Goal: Task Accomplishment & Management: Manage account settings

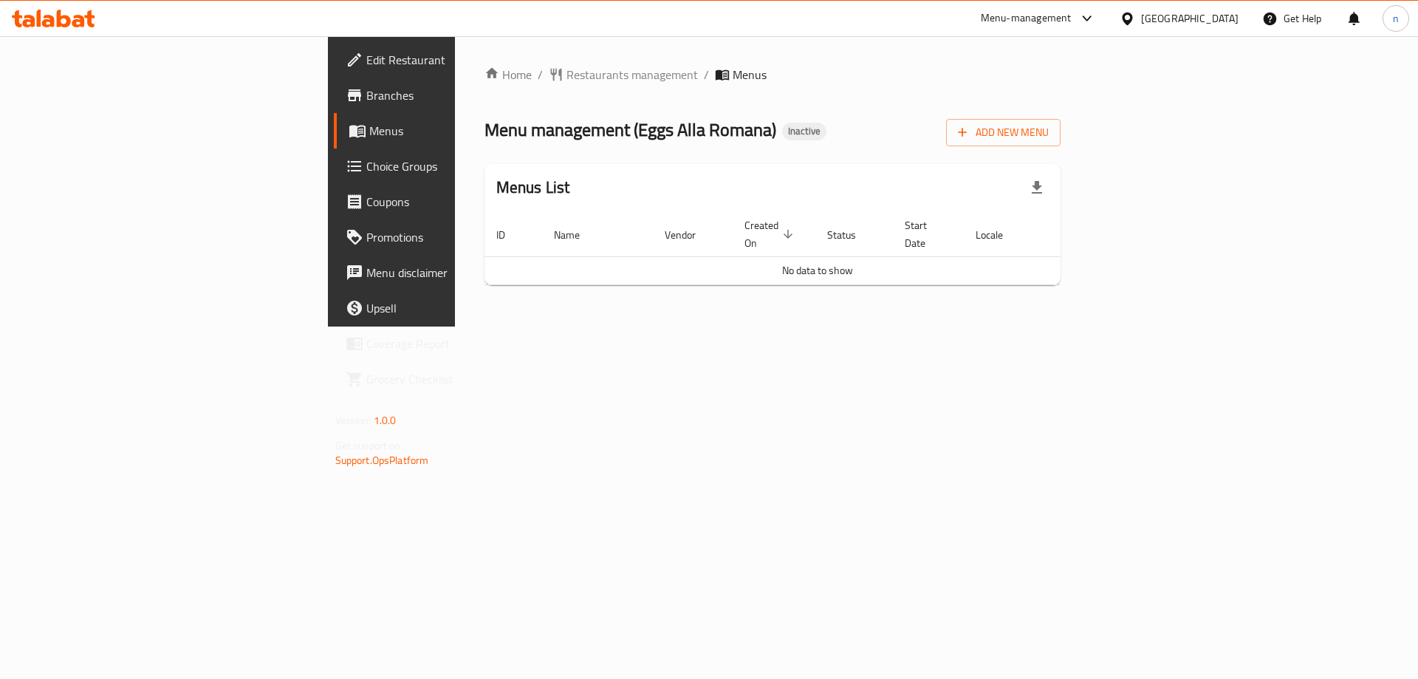
click at [369, 129] on span "Menus" at bounding box center [461, 131] width 184 height 18
click at [1049, 135] on span "Add New Menu" at bounding box center [1003, 132] width 91 height 18
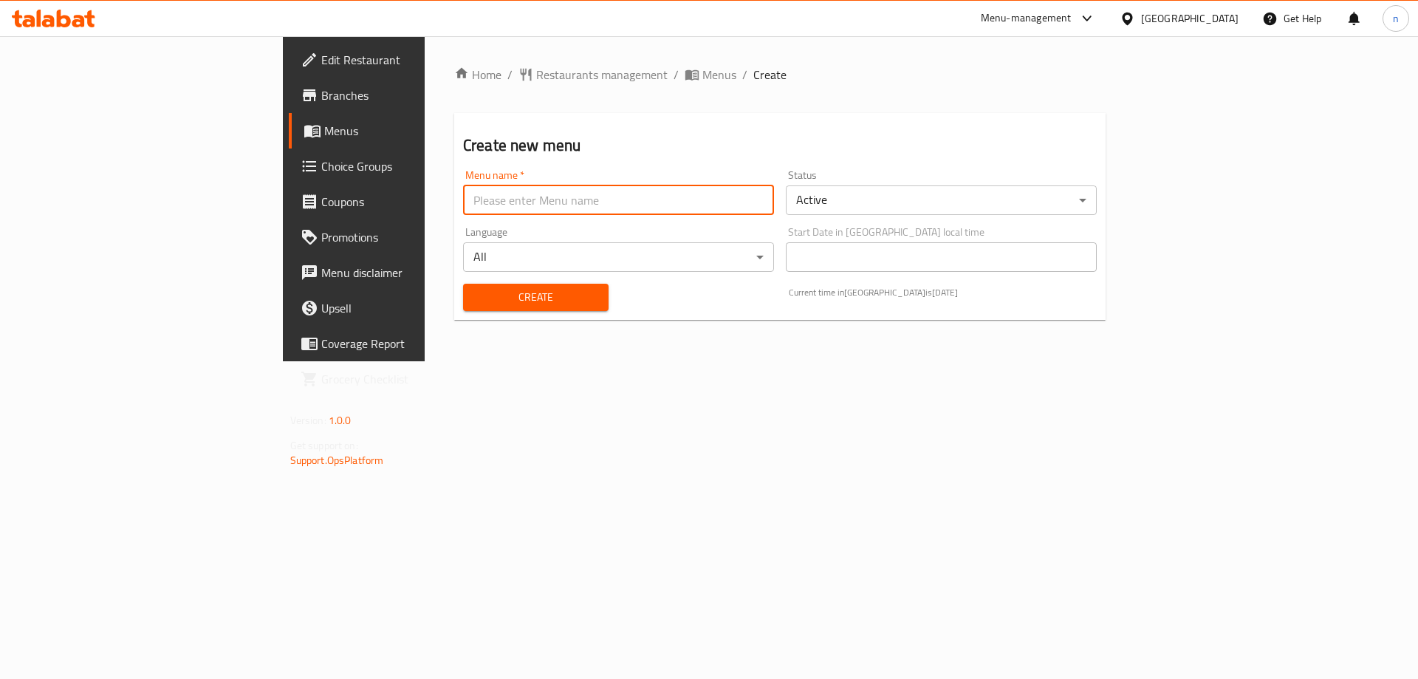
click at [624, 188] on input "text" at bounding box center [618, 200] width 311 height 30
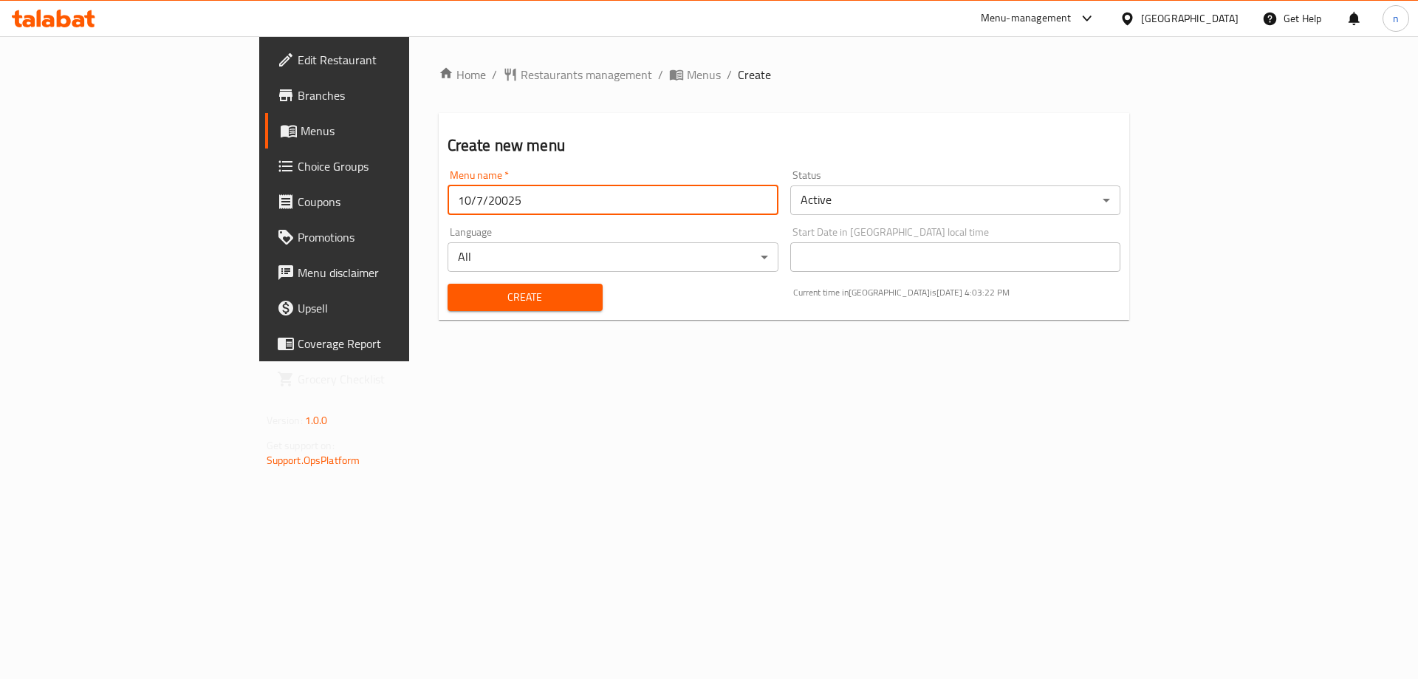
click at [448, 197] on input "10/7/20025" at bounding box center [613, 200] width 331 height 30
type input "[DATE]"
click at [468, 300] on span "Create" at bounding box center [525, 297] width 131 height 18
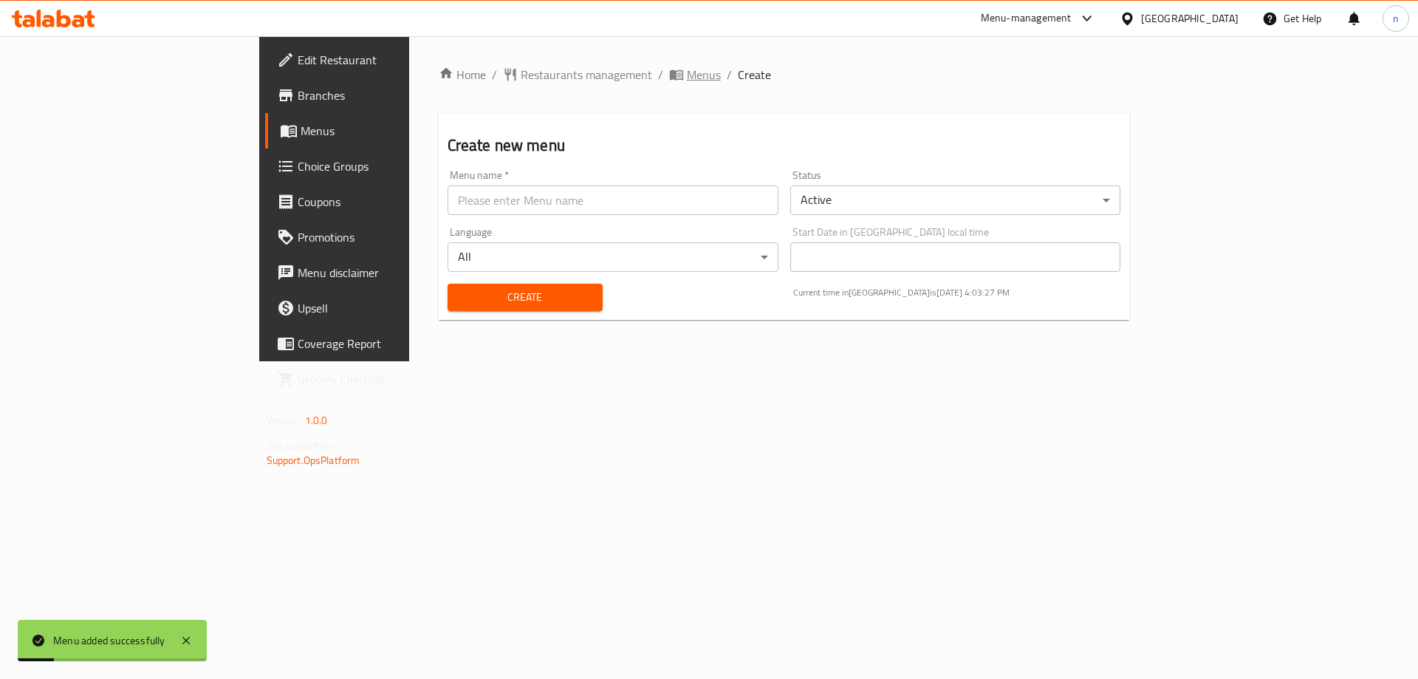
click at [687, 77] on span "Menus" at bounding box center [704, 75] width 34 height 18
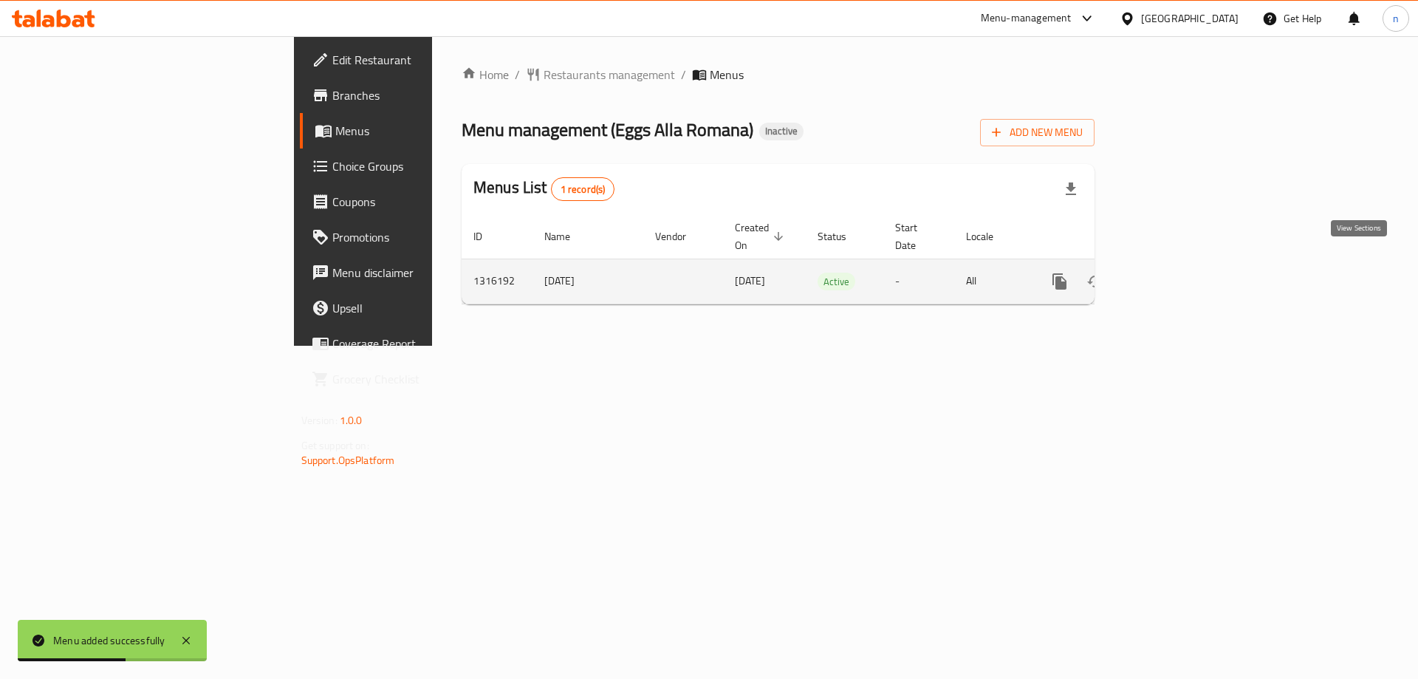
click at [1175, 273] on icon "enhanced table" at bounding box center [1167, 282] width 18 height 18
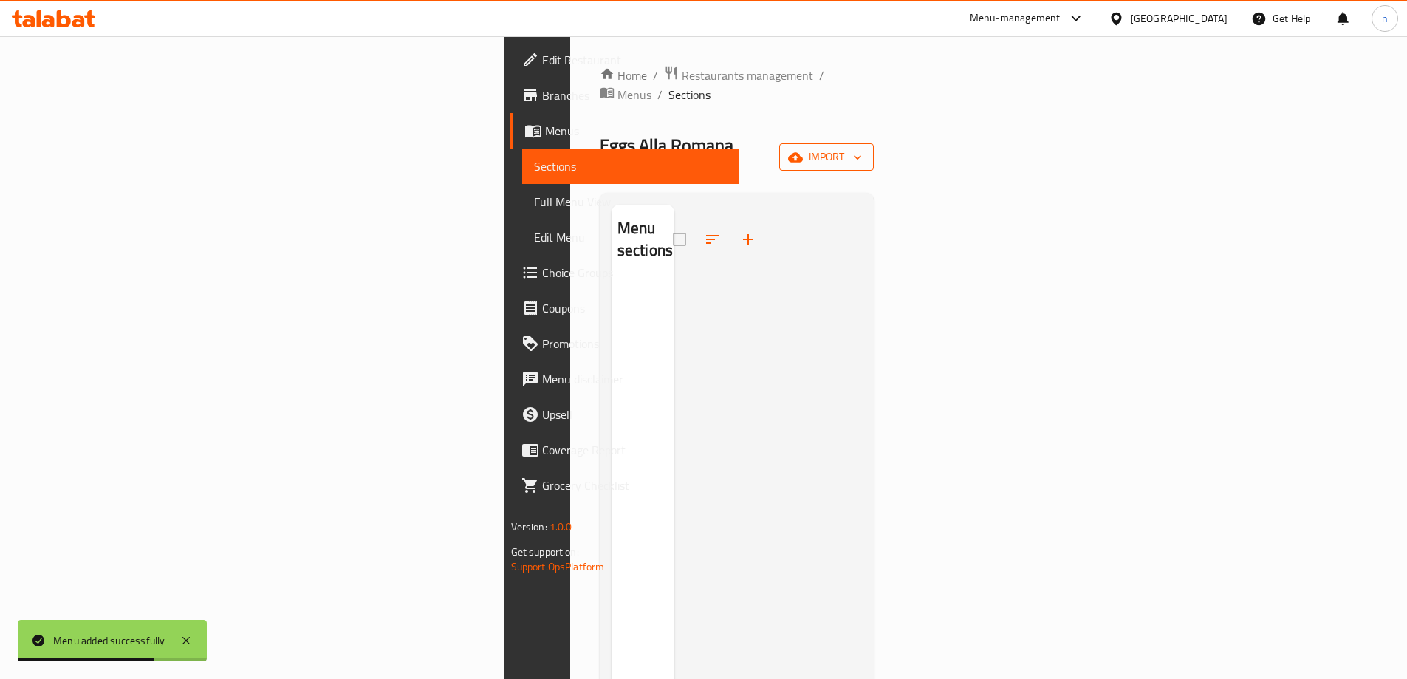
click at [862, 148] on span "import" at bounding box center [826, 157] width 71 height 18
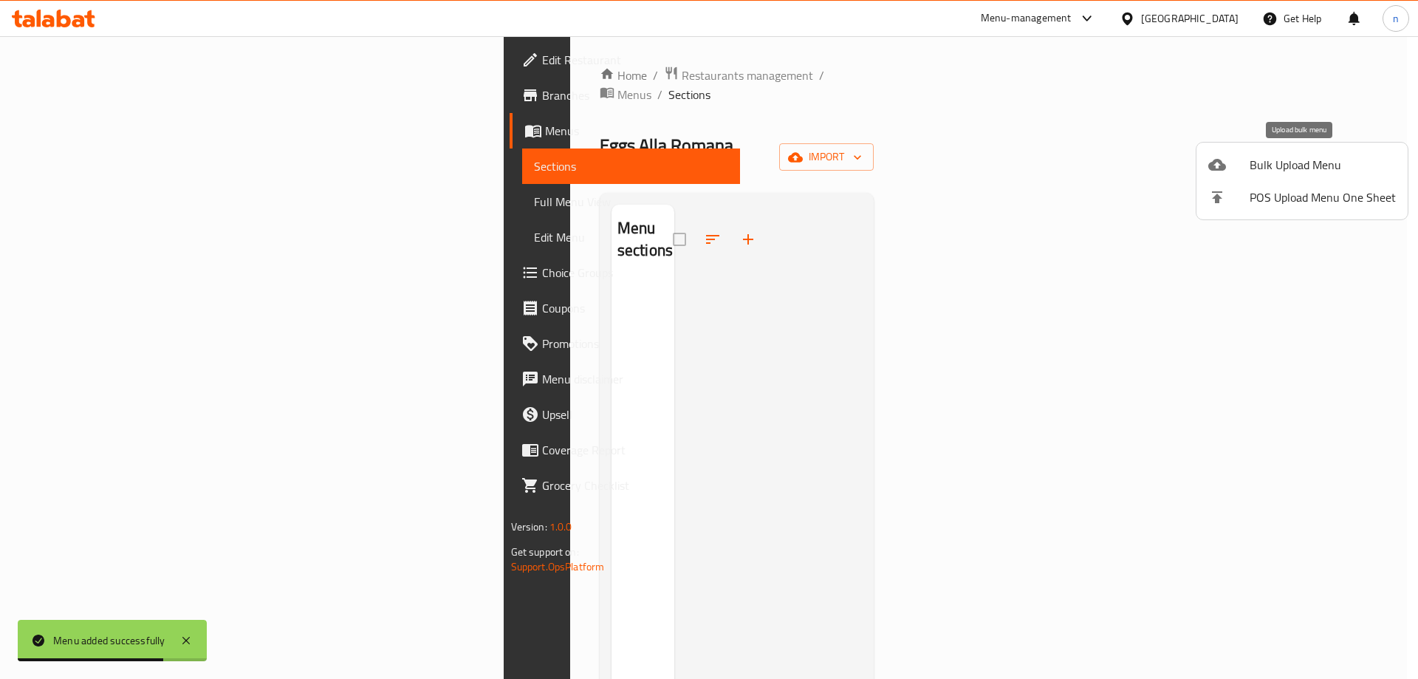
click at [1211, 160] on icon at bounding box center [1218, 165] width 18 height 18
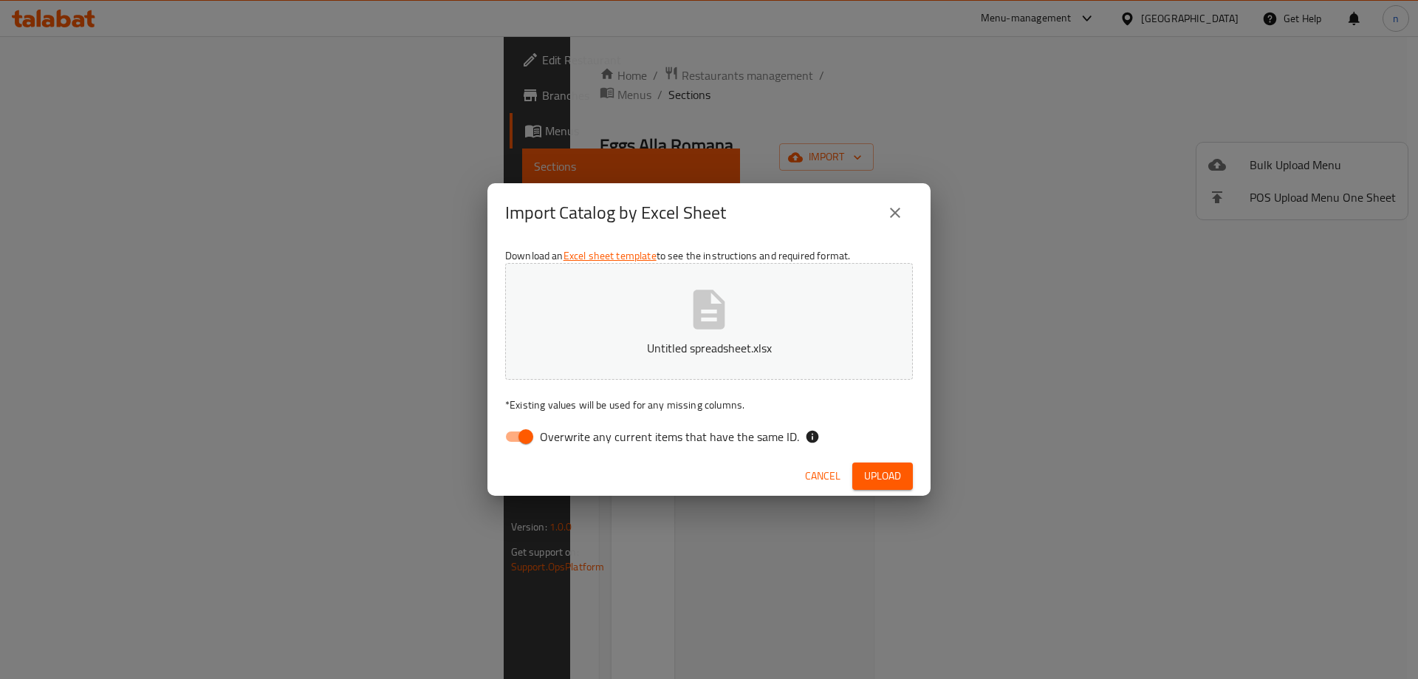
click at [553, 439] on span "Overwrite any current items that have the same ID." at bounding box center [669, 437] width 259 height 18
click at [553, 439] on input "Overwrite any current items that have the same ID." at bounding box center [526, 437] width 84 height 28
checkbox input "false"
click at [901, 467] on span "Upload" at bounding box center [882, 476] width 37 height 18
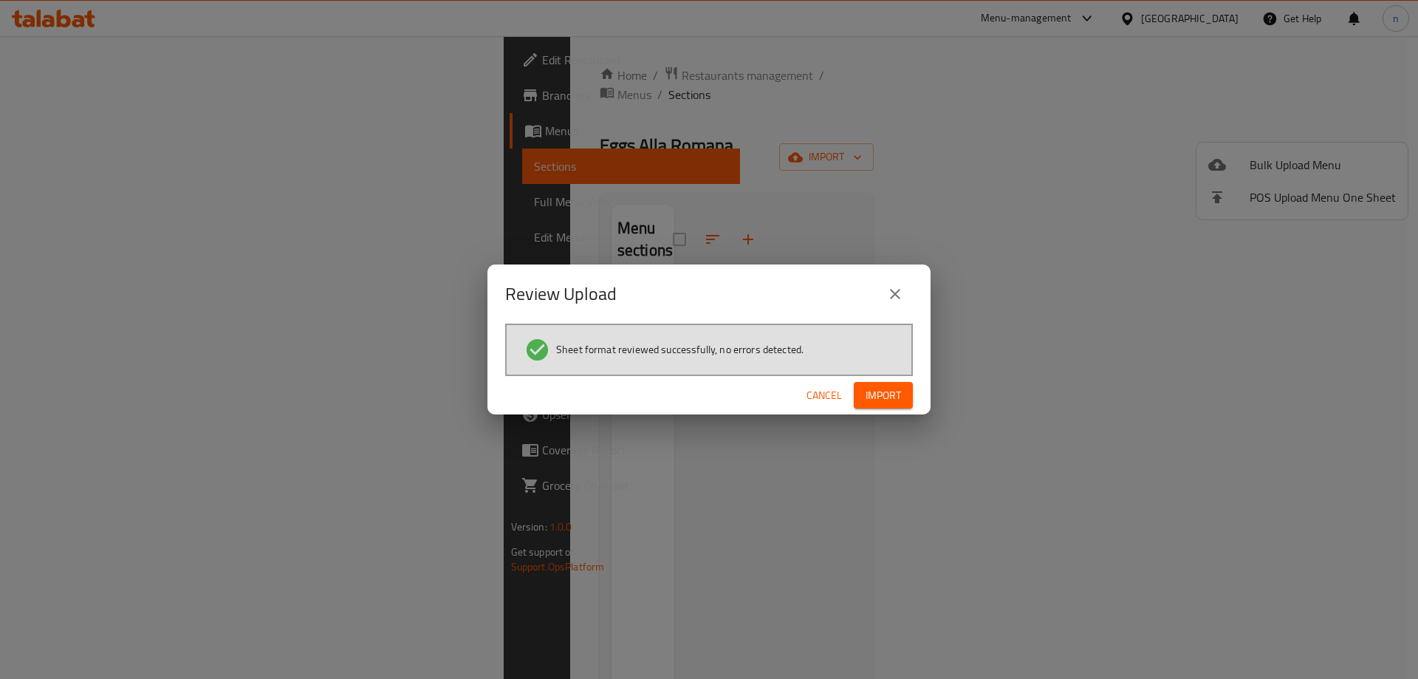
click at [877, 388] on span "Import" at bounding box center [883, 395] width 35 height 18
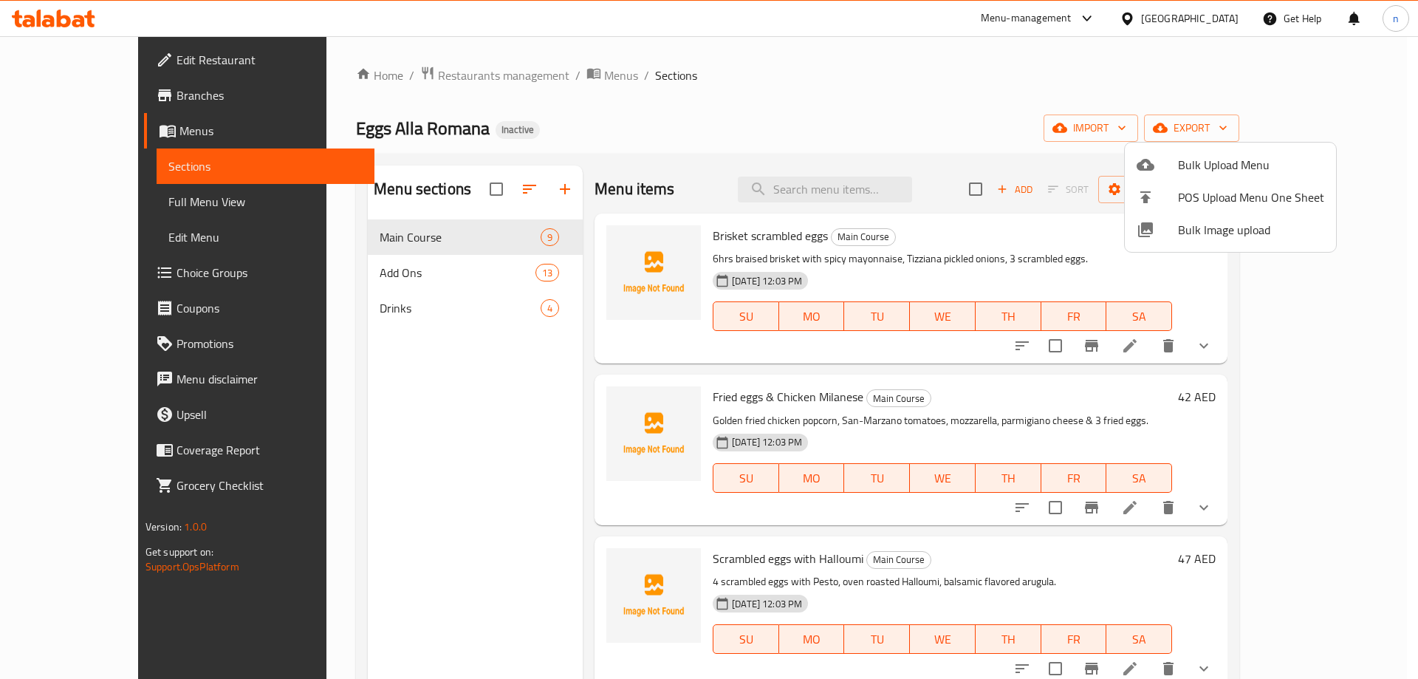
click at [86, 204] on div at bounding box center [709, 339] width 1418 height 679
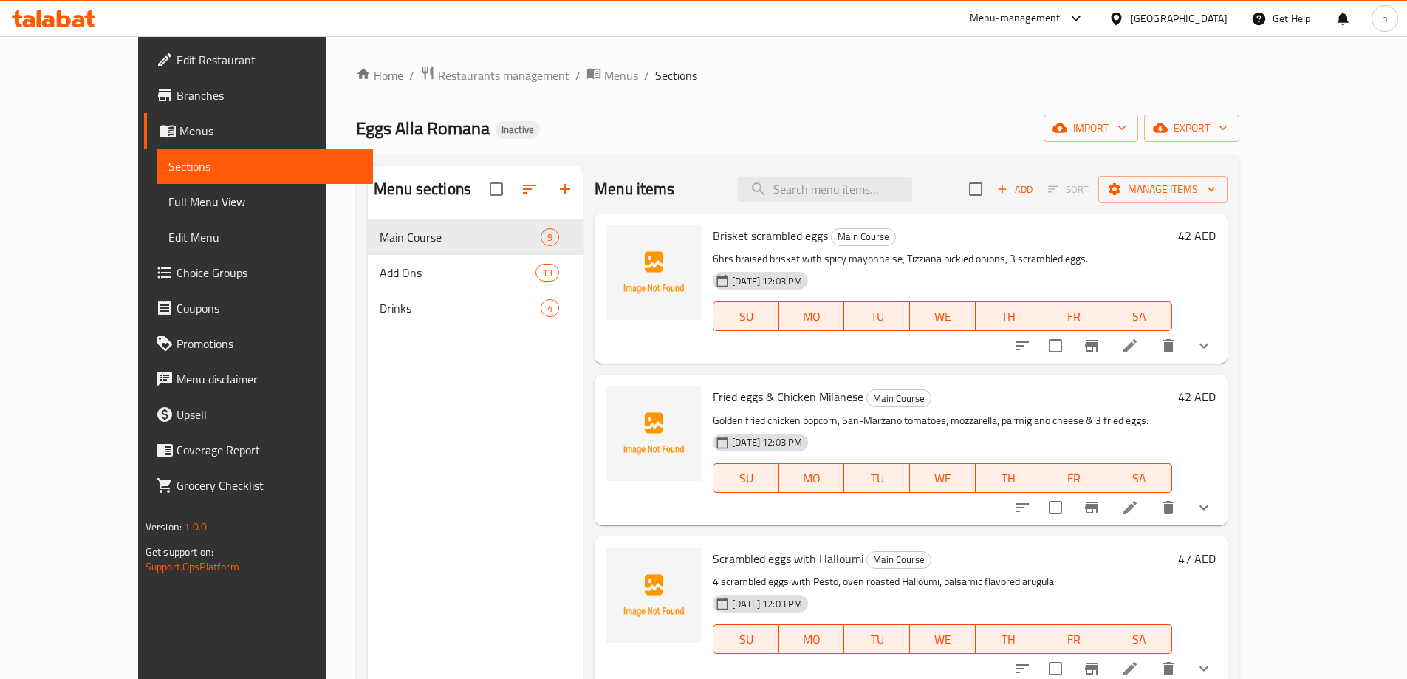
click at [168, 211] on span "Full Menu View" at bounding box center [264, 202] width 193 height 18
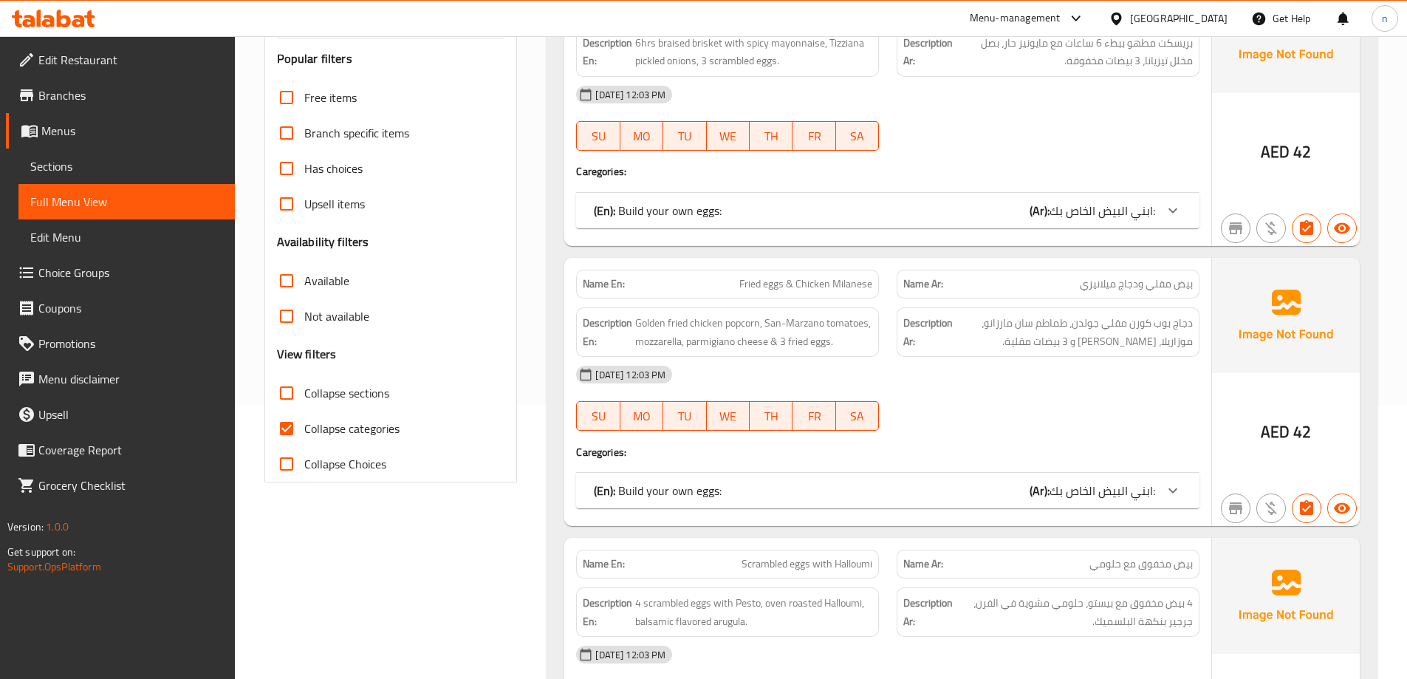
scroll to position [369, 0]
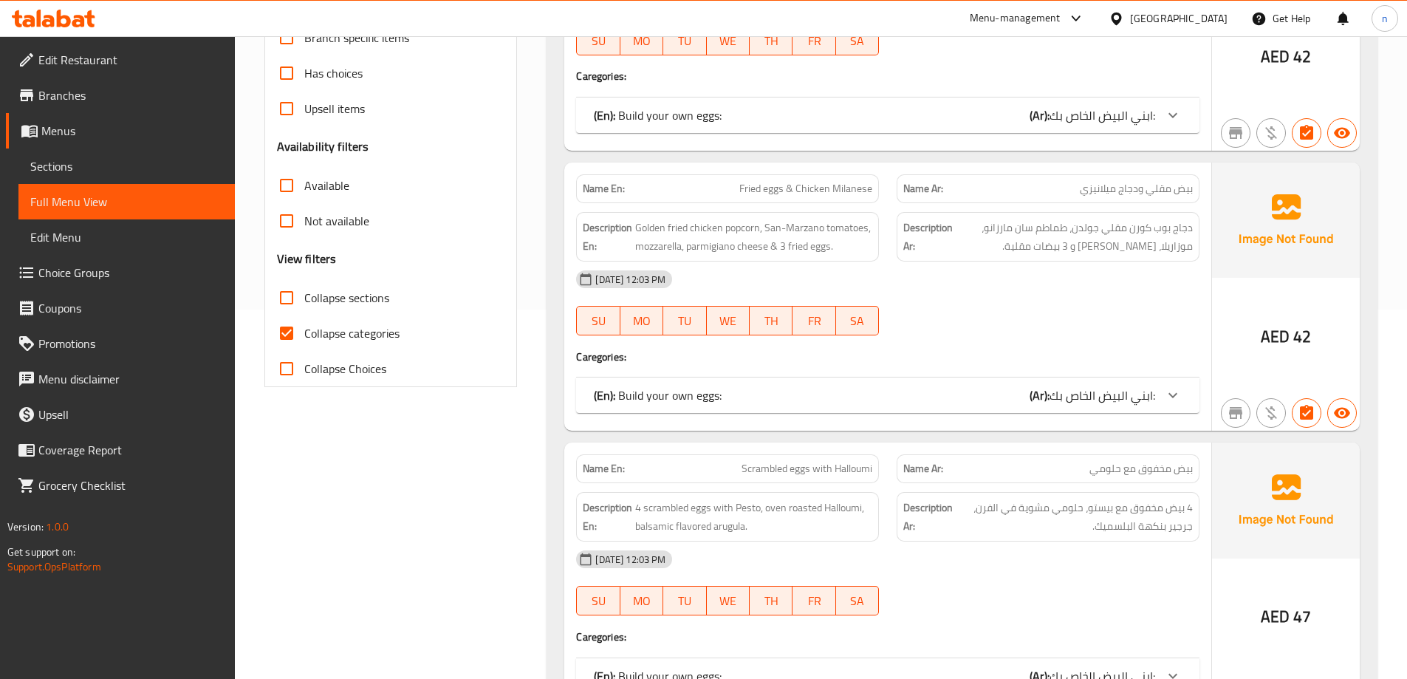
click at [282, 332] on input "Collapse categories" at bounding box center [286, 332] width 35 height 35
checkbox input "false"
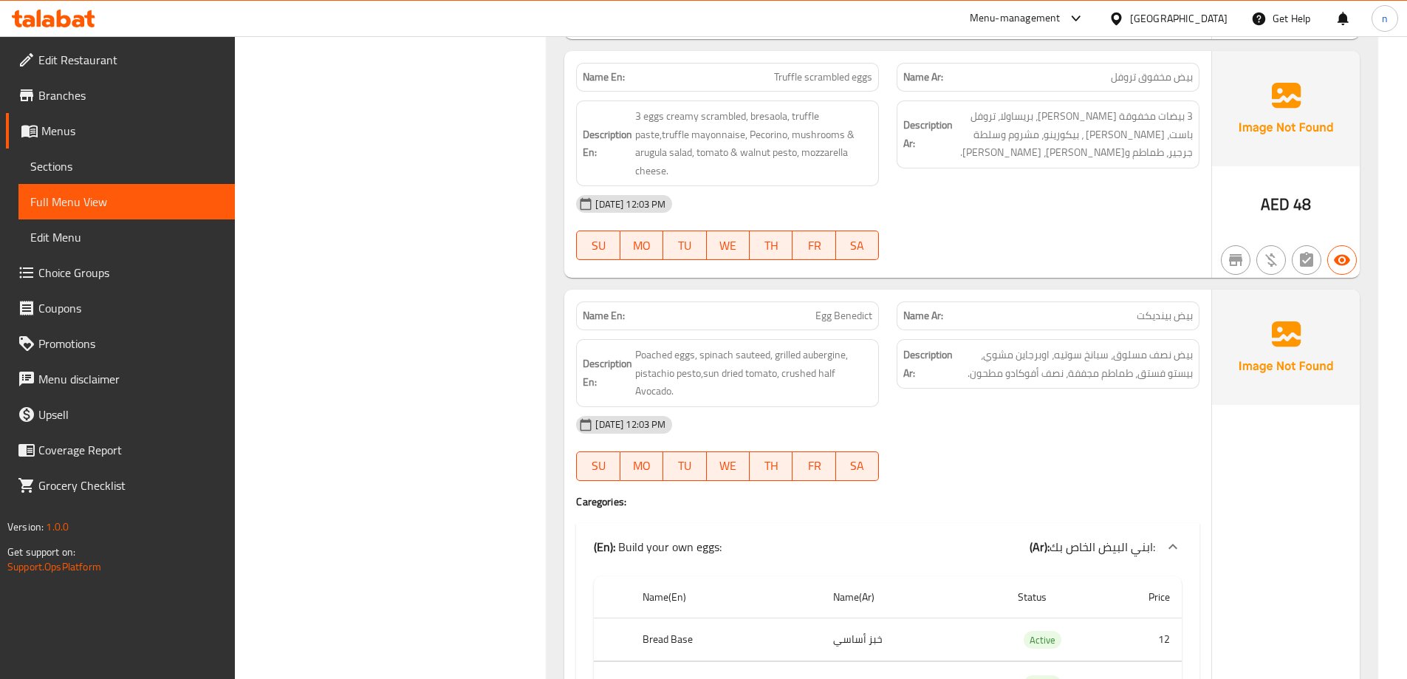
scroll to position [2955, 0]
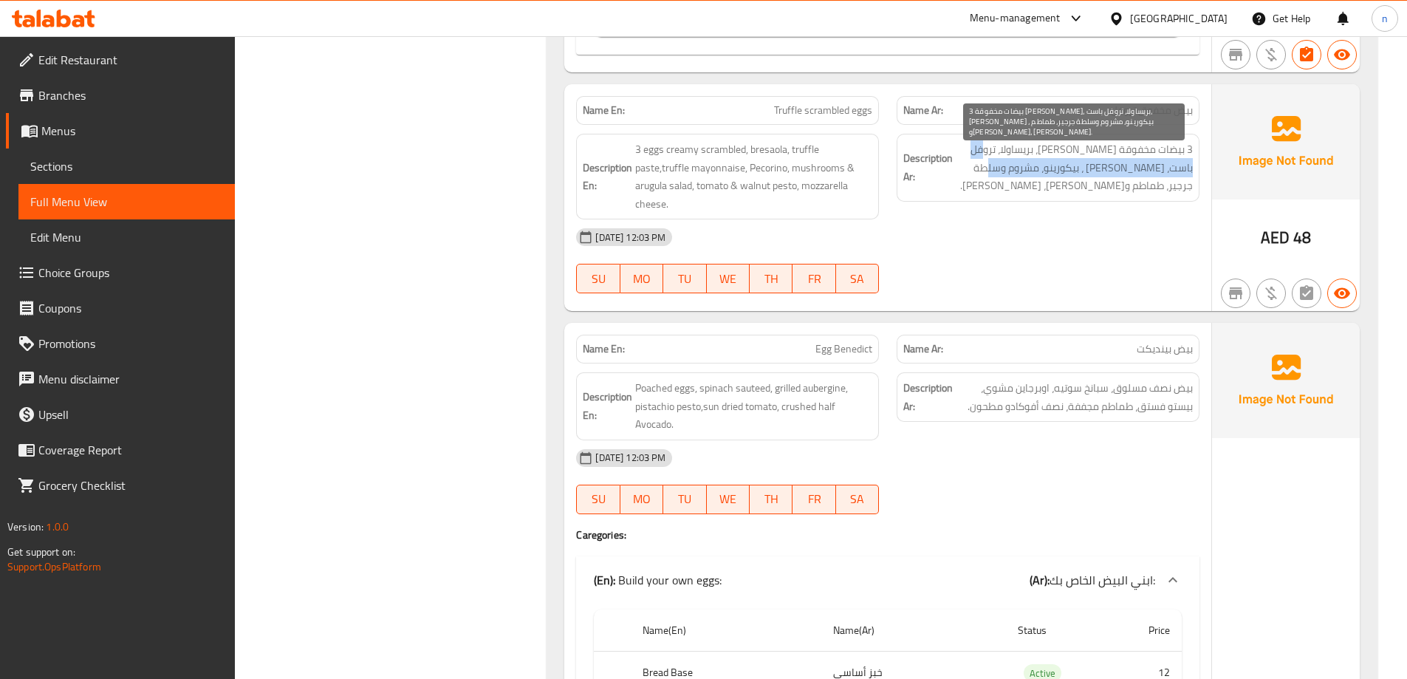
drag, startPoint x: 991, startPoint y: 150, endPoint x: 1031, endPoint y: 160, distance: 41.9
click at [1031, 160] on span "3 بيضات مخفوقة [PERSON_NAME]، بريساولا، تروفل باست، [PERSON_NAME] ، بيكورينو، م…" at bounding box center [1074, 167] width 237 height 55
click at [1034, 151] on span "3 بيضات مخفوقة [PERSON_NAME]، بريساولا، تروفل باست، [PERSON_NAME] ، بيكورينو، م…" at bounding box center [1074, 167] width 237 height 55
drag, startPoint x: 994, startPoint y: 148, endPoint x: 1042, endPoint y: 159, distance: 49.8
click at [1042, 159] on span "3 بيضات مخفوقة [PERSON_NAME]، بريساولا، تروفل باست، [PERSON_NAME] ، بيكورينو، م…" at bounding box center [1074, 167] width 237 height 55
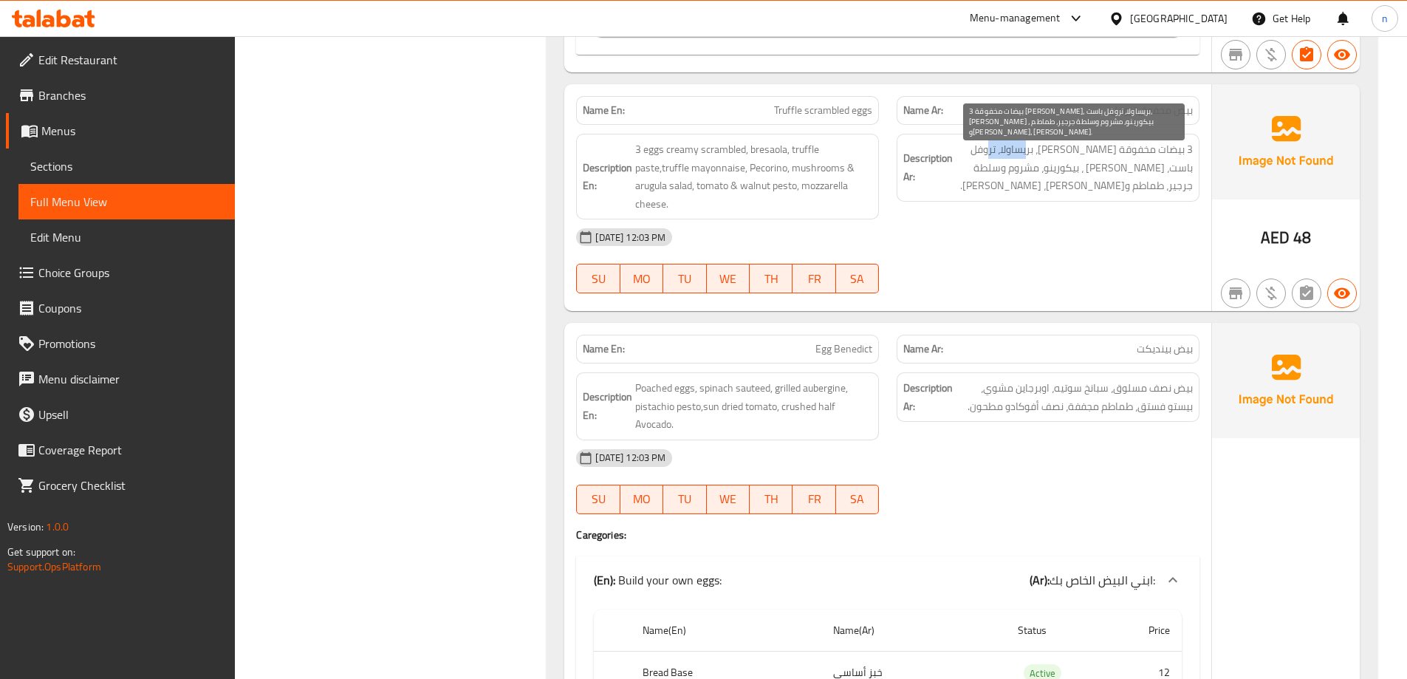
copy span "تروفل باست"
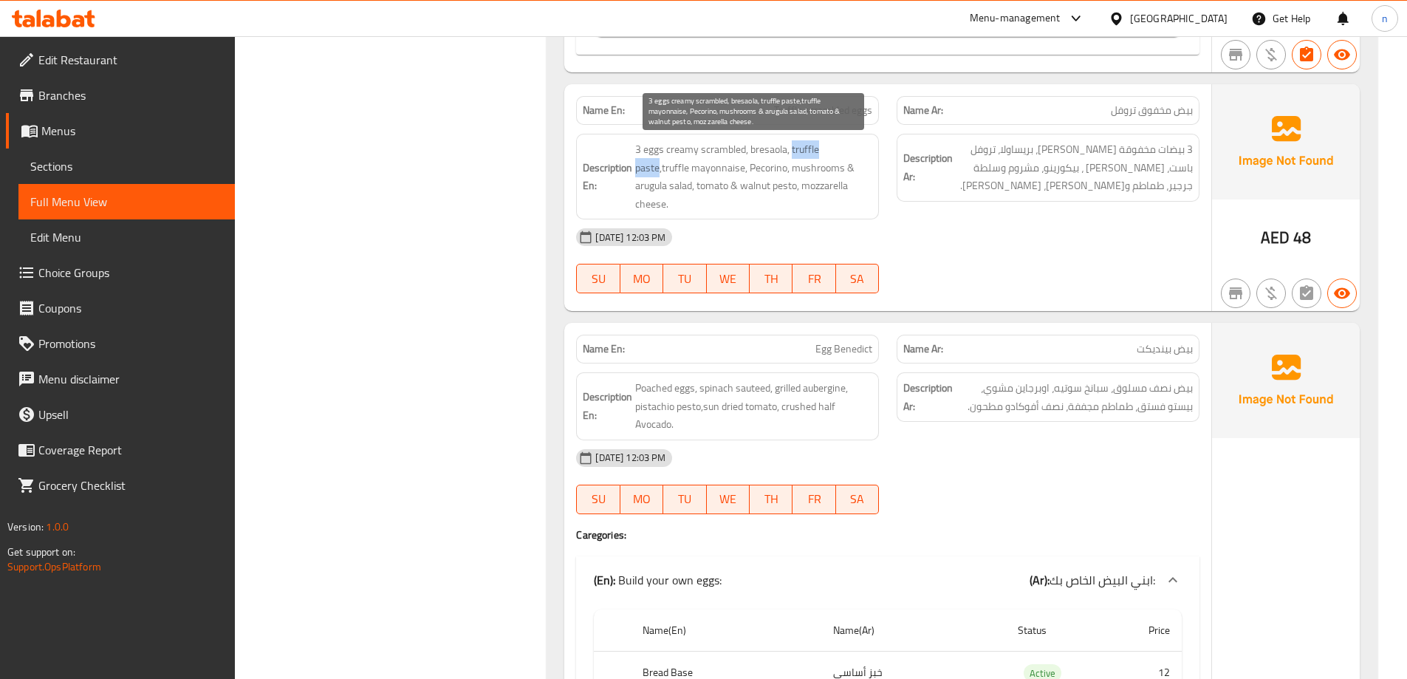
drag, startPoint x: 791, startPoint y: 148, endPoint x: 659, endPoint y: 169, distance: 134.0
click at [659, 169] on span "3 eggs creamy scrambled, bresaola, truffle paste,truffle mayonnaise, Pecorino, …" at bounding box center [753, 176] width 237 height 72
copy span "truffle paste"
click at [756, 192] on span "3 eggs creamy scrambled, bresaola, truffle paste,truffle mayonnaise, Pecorino, …" at bounding box center [753, 176] width 237 height 72
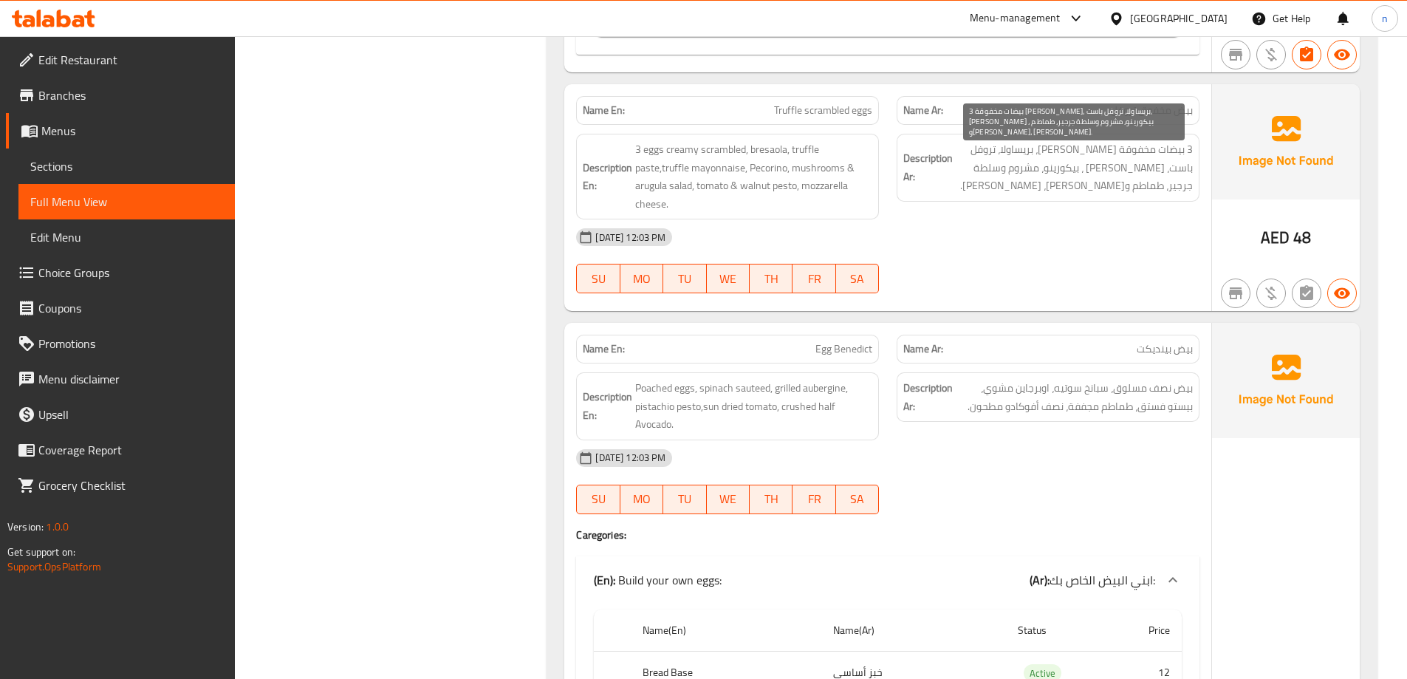
click at [1011, 147] on span "3 بيضات مخفوقة [PERSON_NAME]، بريساولا، تروفل باست، [PERSON_NAME] ، بيكورينو، م…" at bounding box center [1074, 167] width 237 height 55
click at [781, 106] on span "Truffle scrambled eggs" at bounding box center [823, 111] width 98 height 16
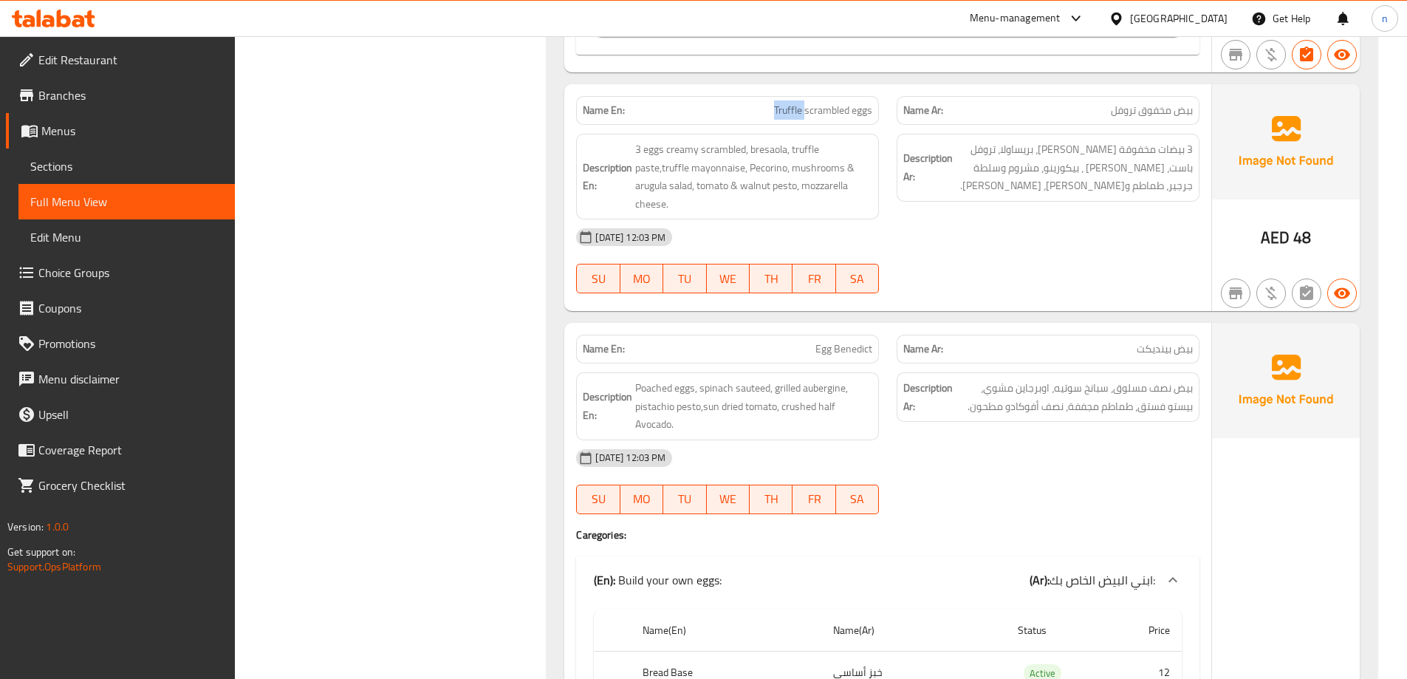
click at [781, 106] on span "Truffle scrambled eggs" at bounding box center [823, 111] width 98 height 16
copy span "Truffle scrambled eggs"
click at [97, 157] on link "Sections" at bounding box center [126, 165] width 216 height 35
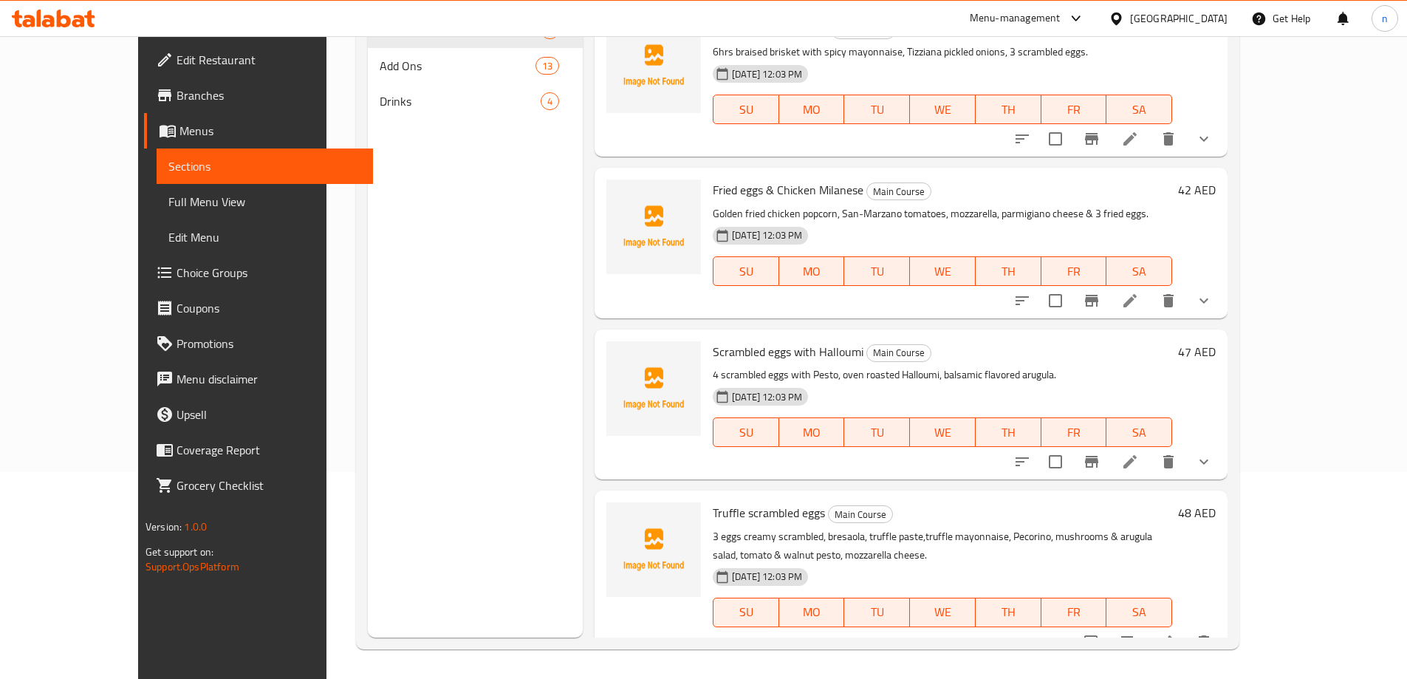
scroll to position [207, 0]
click at [1136, 72] on div "[DATE] 12:03 PM SU MO TU WE TH FR SA" at bounding box center [942, 99] width 471 height 80
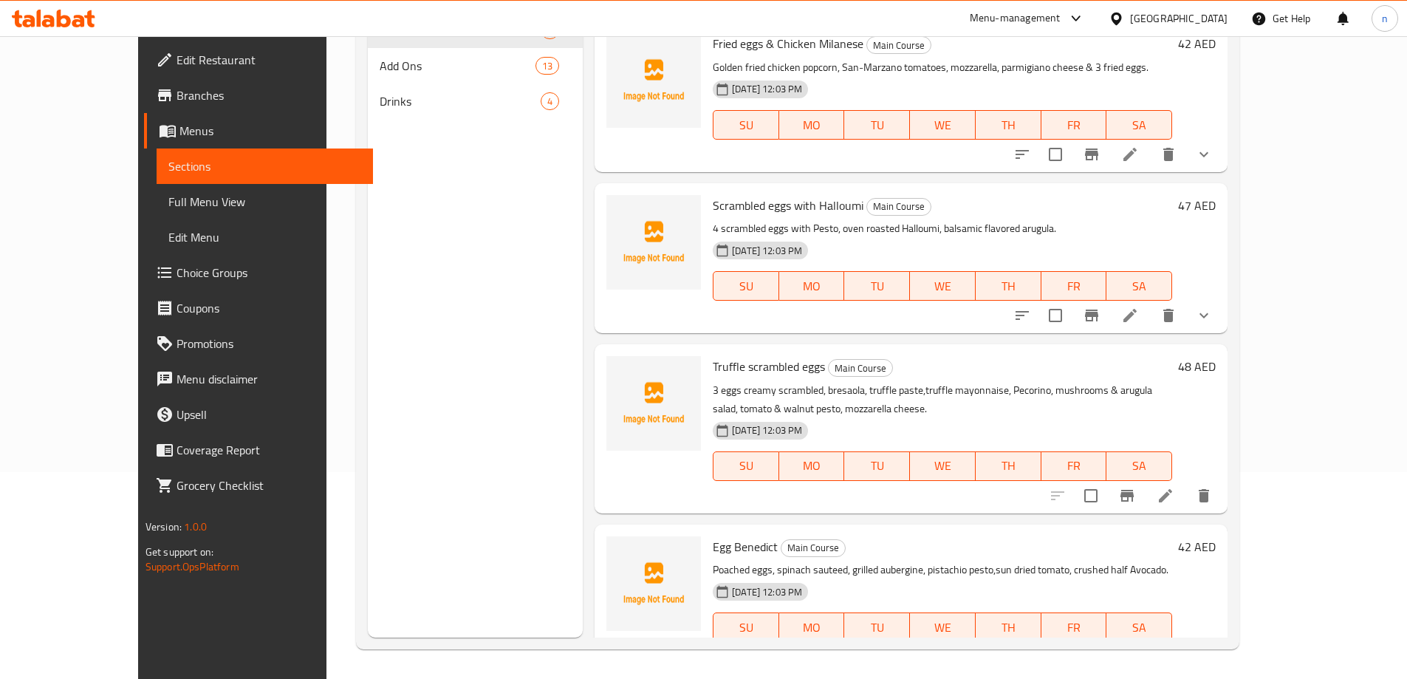
scroll to position [148, 0]
click at [1175, 489] on icon at bounding box center [1166, 494] width 18 height 18
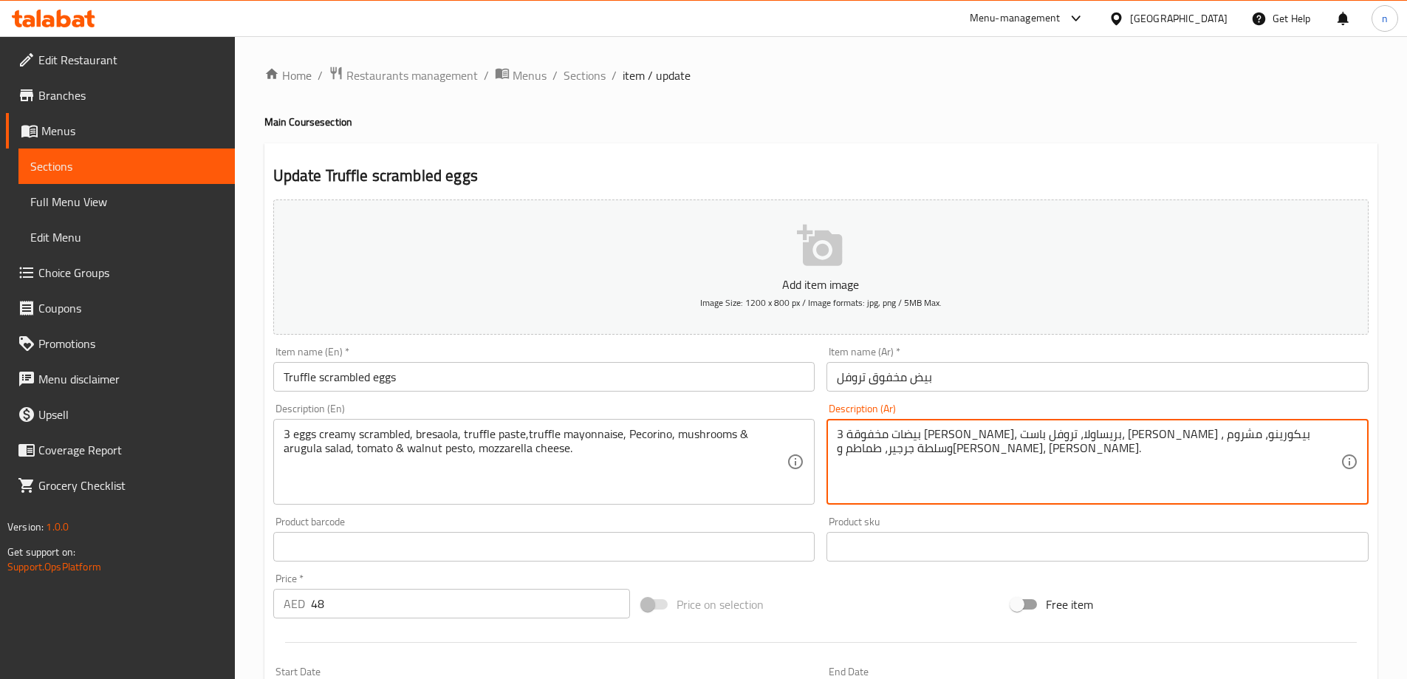
click at [1133, 437] on textarea "3 بيضات مخفوقة [PERSON_NAME]، بريساولا، تروفل باست، [PERSON_NAME] ، بيكورينو، م…" at bounding box center [1089, 462] width 504 height 70
drag, startPoint x: 1145, startPoint y: 437, endPoint x: 1170, endPoint y: 491, distance: 59.5
click at [1145, 438] on textarea "3 بيضات مخفوقة [PERSON_NAME]، بريساولا، [PERSON_NAME] ، [PERSON_NAME] ، بيكورين…" at bounding box center [1089, 462] width 504 height 70
click at [1148, 443] on textarea "3 بيضات مخفوقة [PERSON_NAME]، بريساولا، [PERSON_NAME] ، [PERSON_NAME] ، بيكورين…" at bounding box center [1089, 462] width 504 height 70
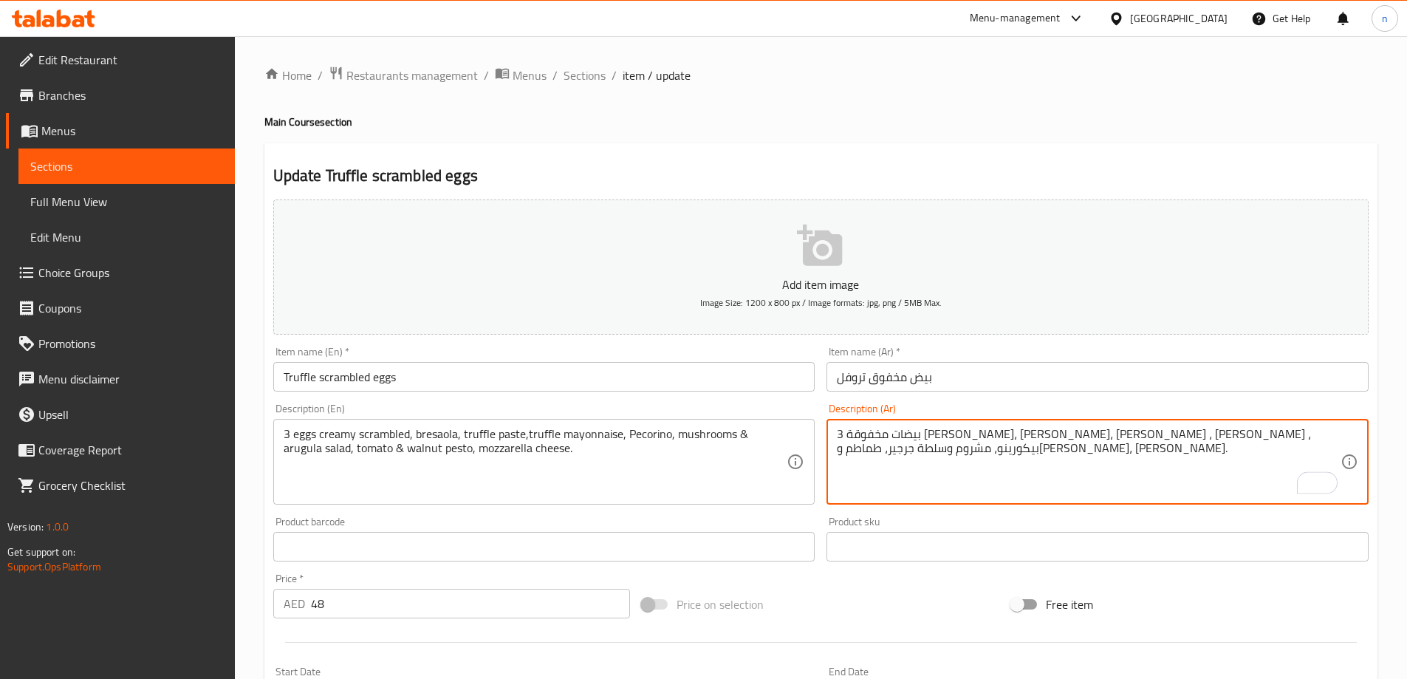
scroll to position [365, 0]
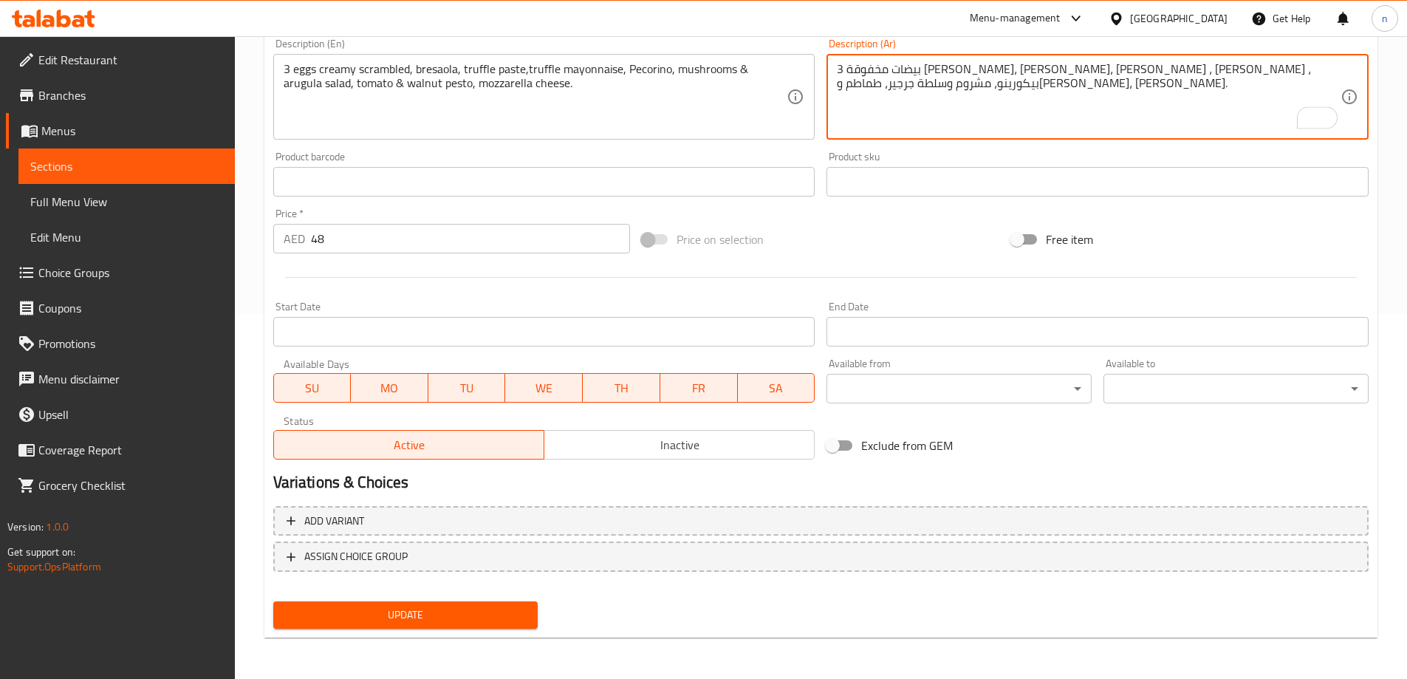
type textarea "3 بيضات مخفوقة [PERSON_NAME]، [PERSON_NAME]، [PERSON_NAME] ، [PERSON_NAME] ، بي…"
click at [447, 605] on button "Update" at bounding box center [405, 614] width 265 height 27
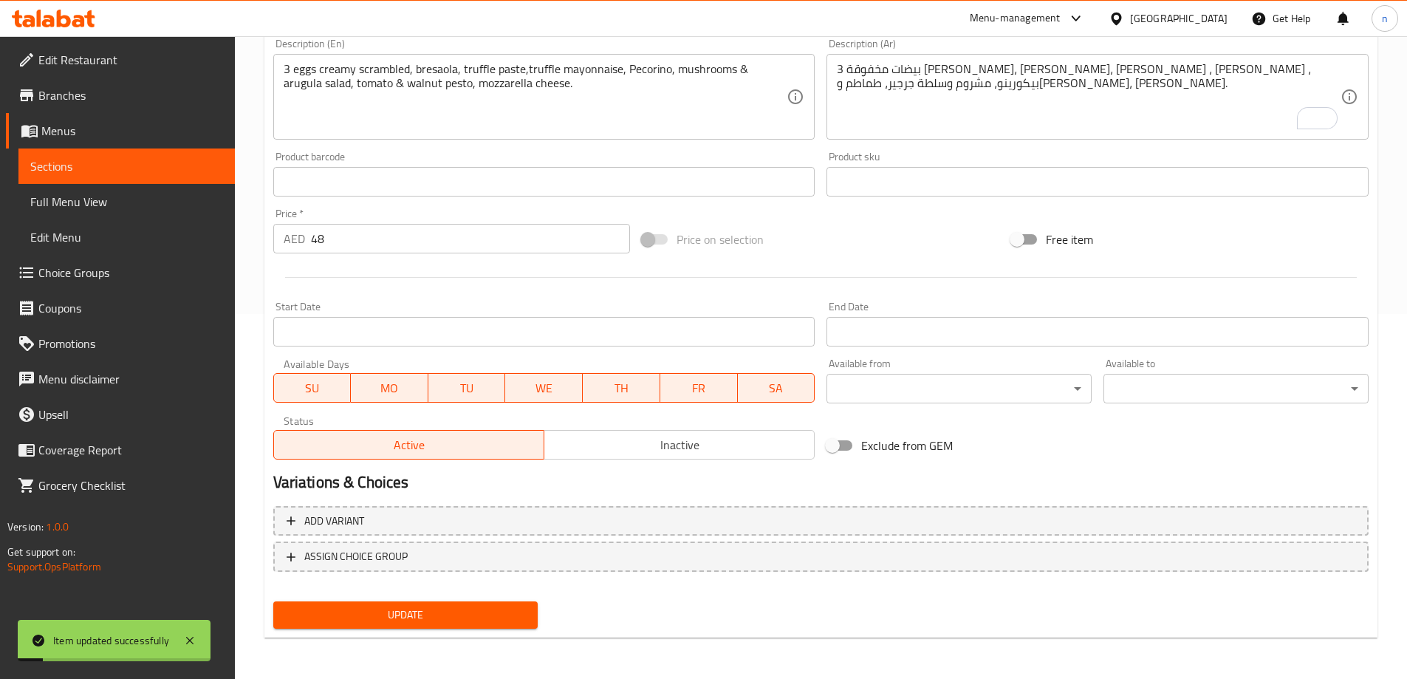
click at [103, 199] on span "Full Menu View" at bounding box center [126, 202] width 193 height 18
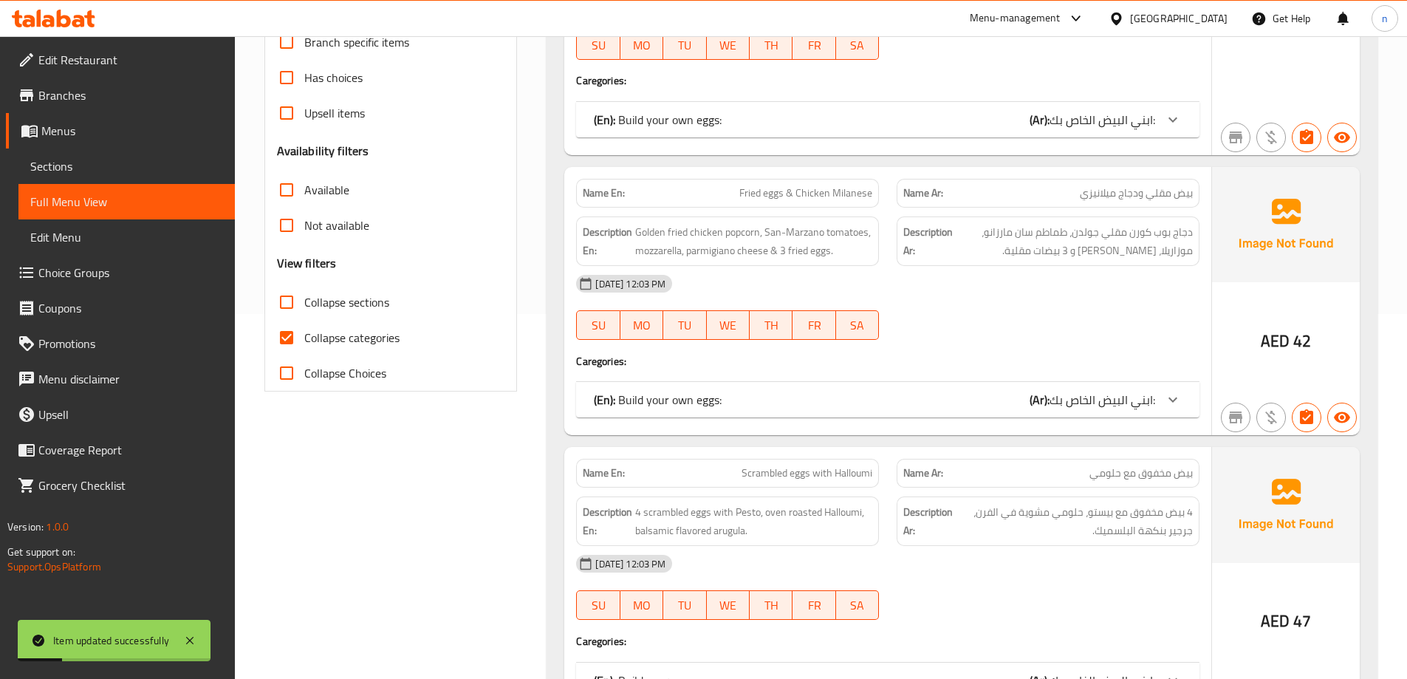
click at [338, 329] on span "Collapse categories" at bounding box center [351, 338] width 95 height 18
click at [304, 327] on input "Collapse categories" at bounding box center [286, 337] width 35 height 35
checkbox input "false"
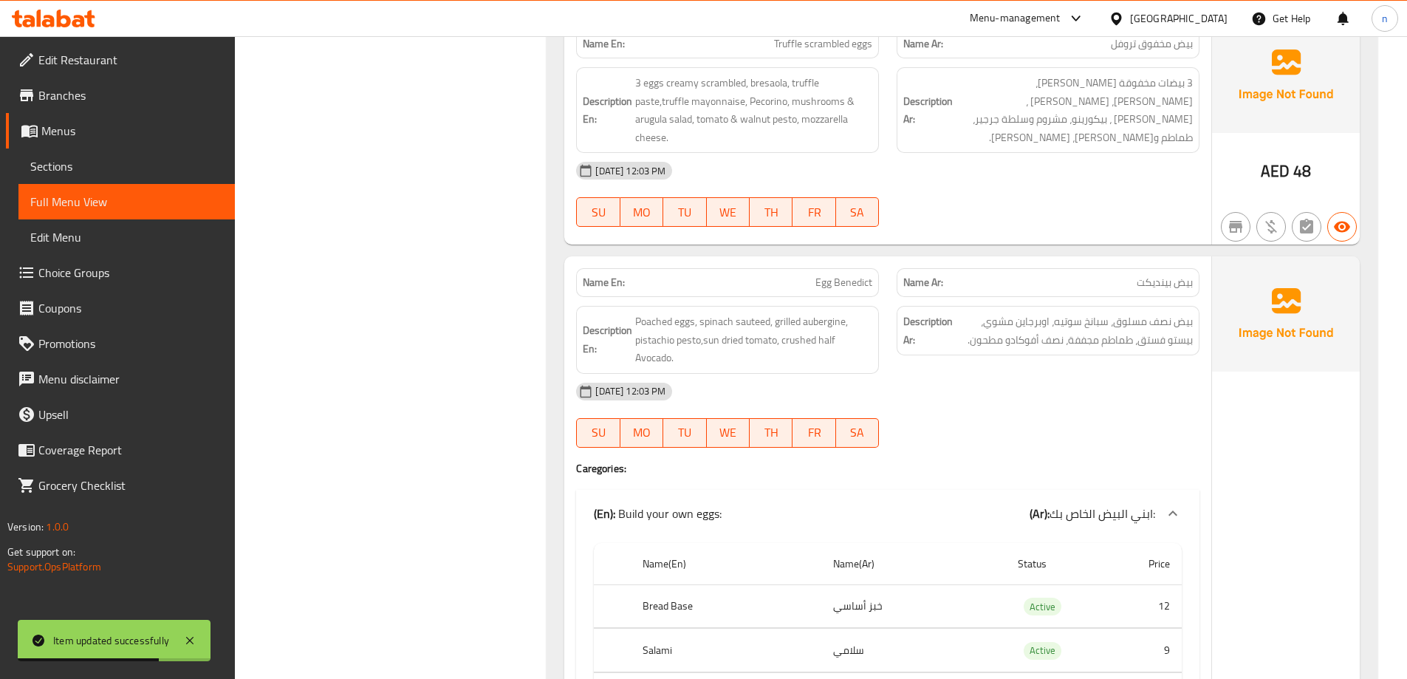
scroll to position [2948, 0]
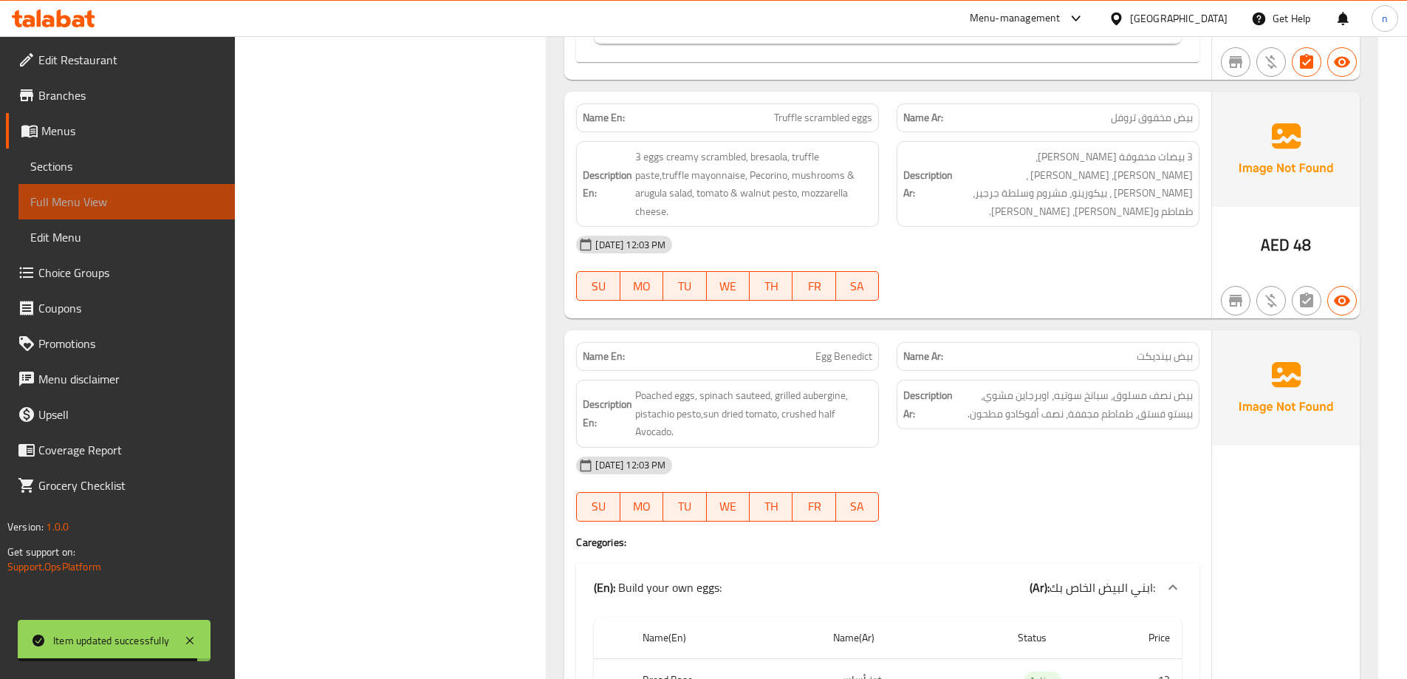
click at [80, 205] on span "Full Menu View" at bounding box center [126, 202] width 193 height 18
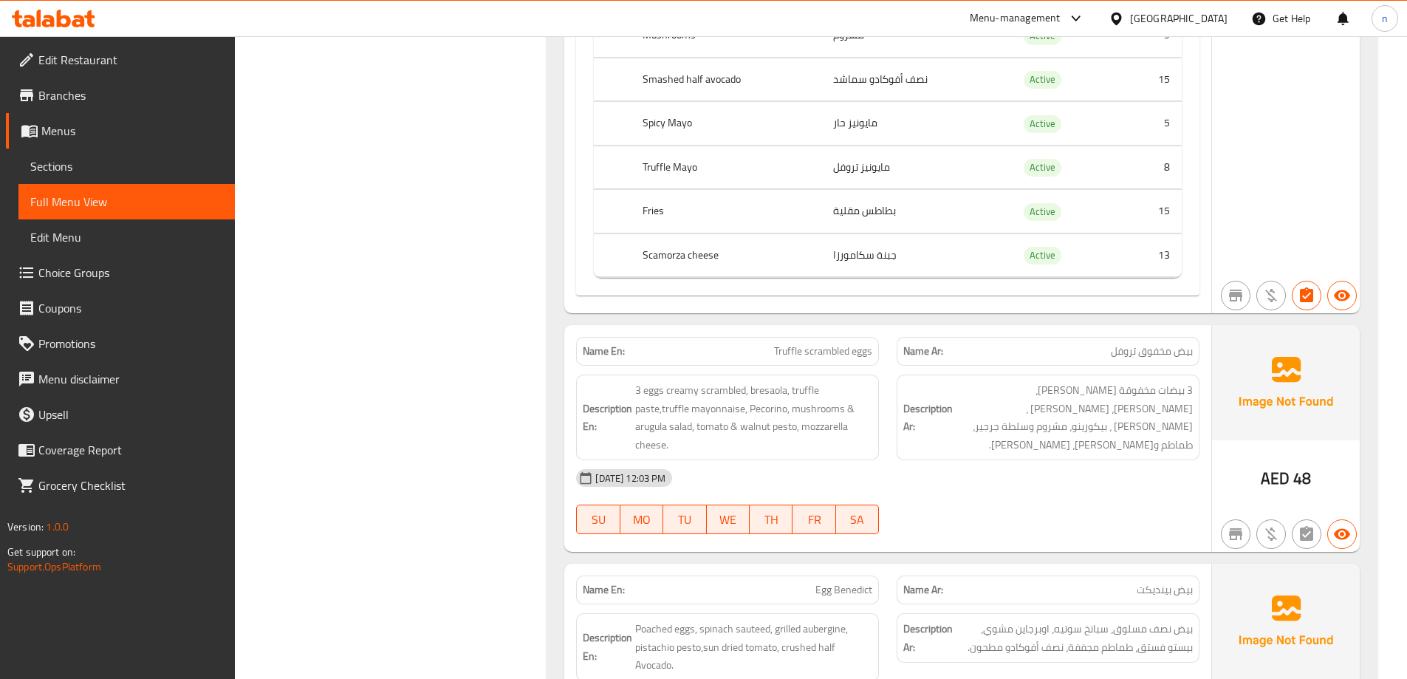
scroll to position [2800, 0]
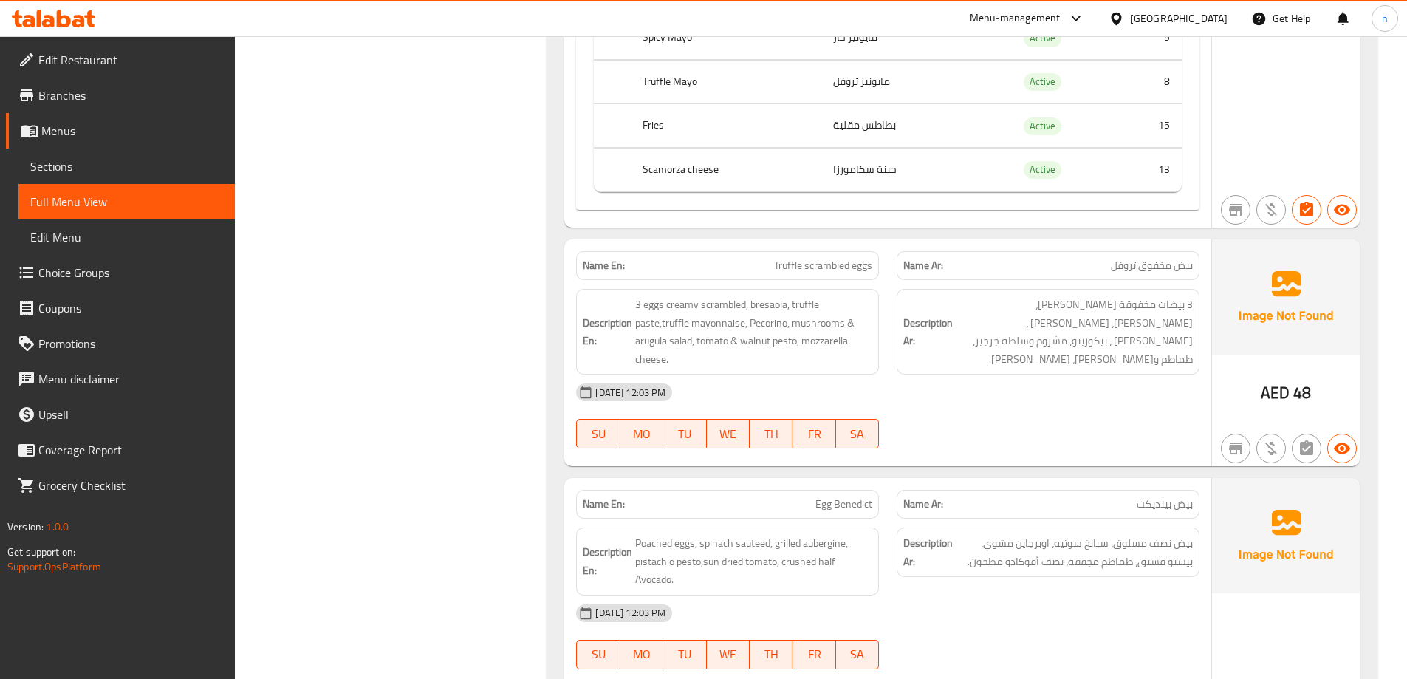
click at [993, 440] on div at bounding box center [1048, 449] width 321 height 18
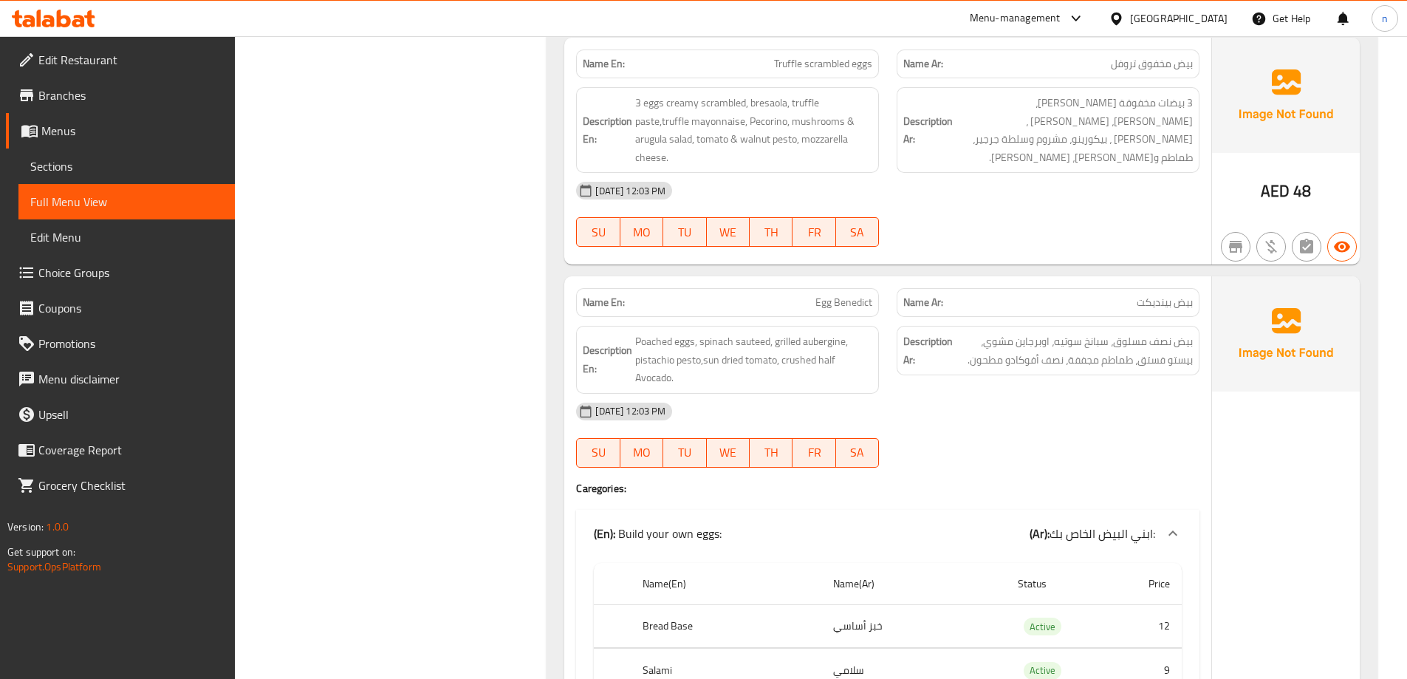
scroll to position [2874, 0]
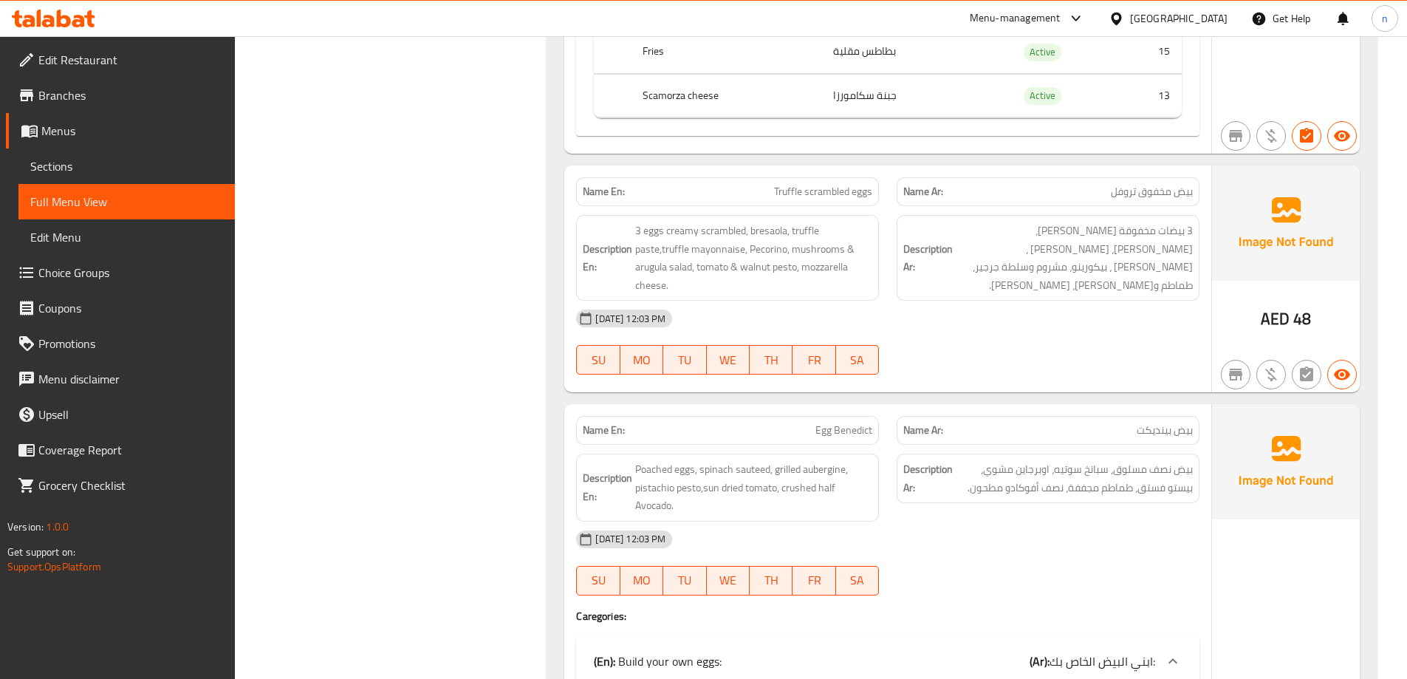
click at [939, 312] on div "[DATE] 12:03 PM" at bounding box center [887, 318] width 641 height 35
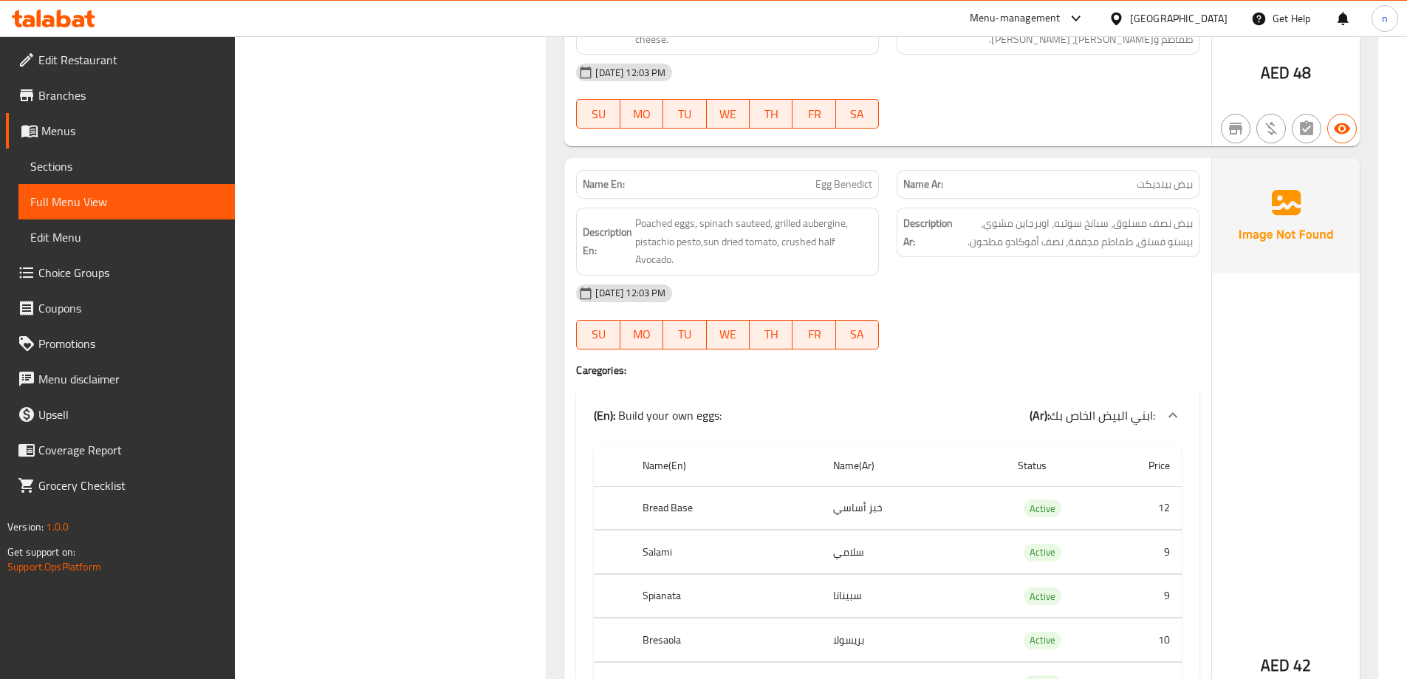
scroll to position [3095, 0]
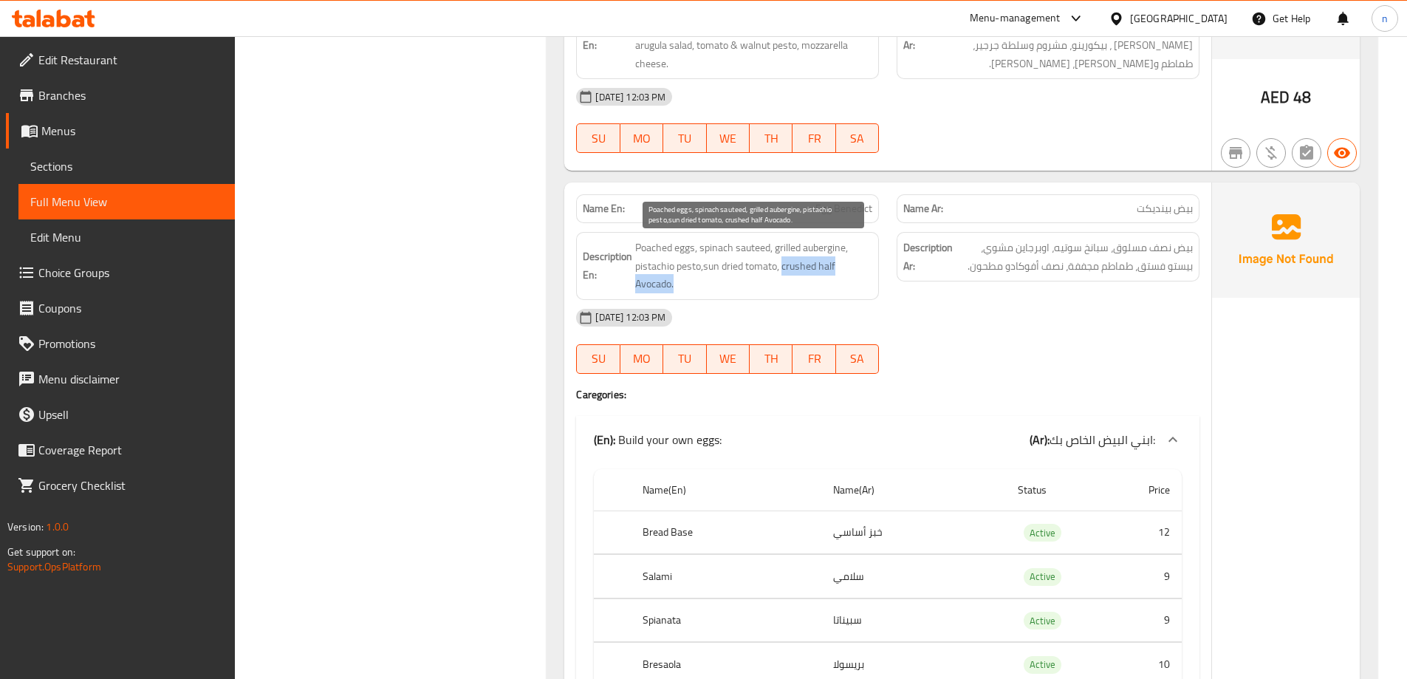
drag, startPoint x: 782, startPoint y: 270, endPoint x: 840, endPoint y: 278, distance: 58.2
click at [840, 278] on span "Poached eggs, spinach sauteed, grilled aubergine, pistachio pesto,sun dried tom…" at bounding box center [753, 266] width 237 height 55
click at [1018, 342] on div "[DATE] 12:03 PM SU MO TU WE TH FR SA" at bounding box center [887, 341] width 641 height 83
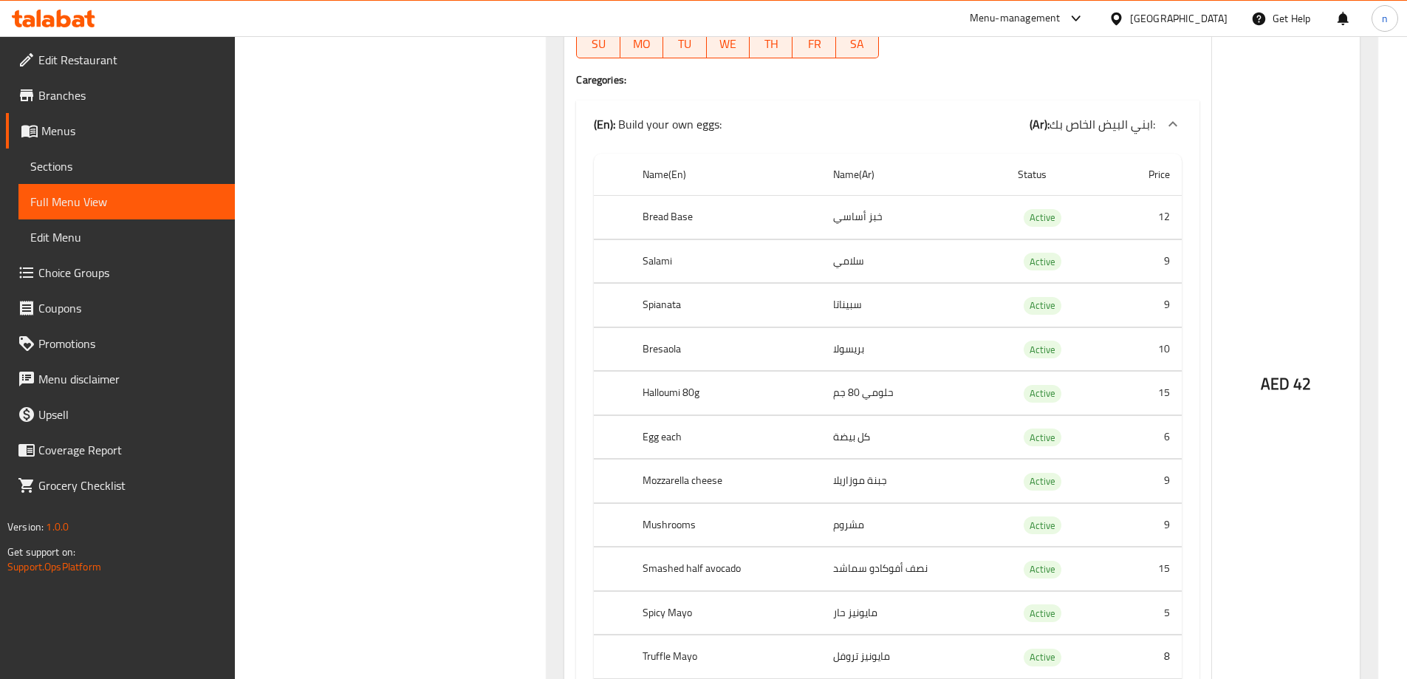
scroll to position [6979, 0]
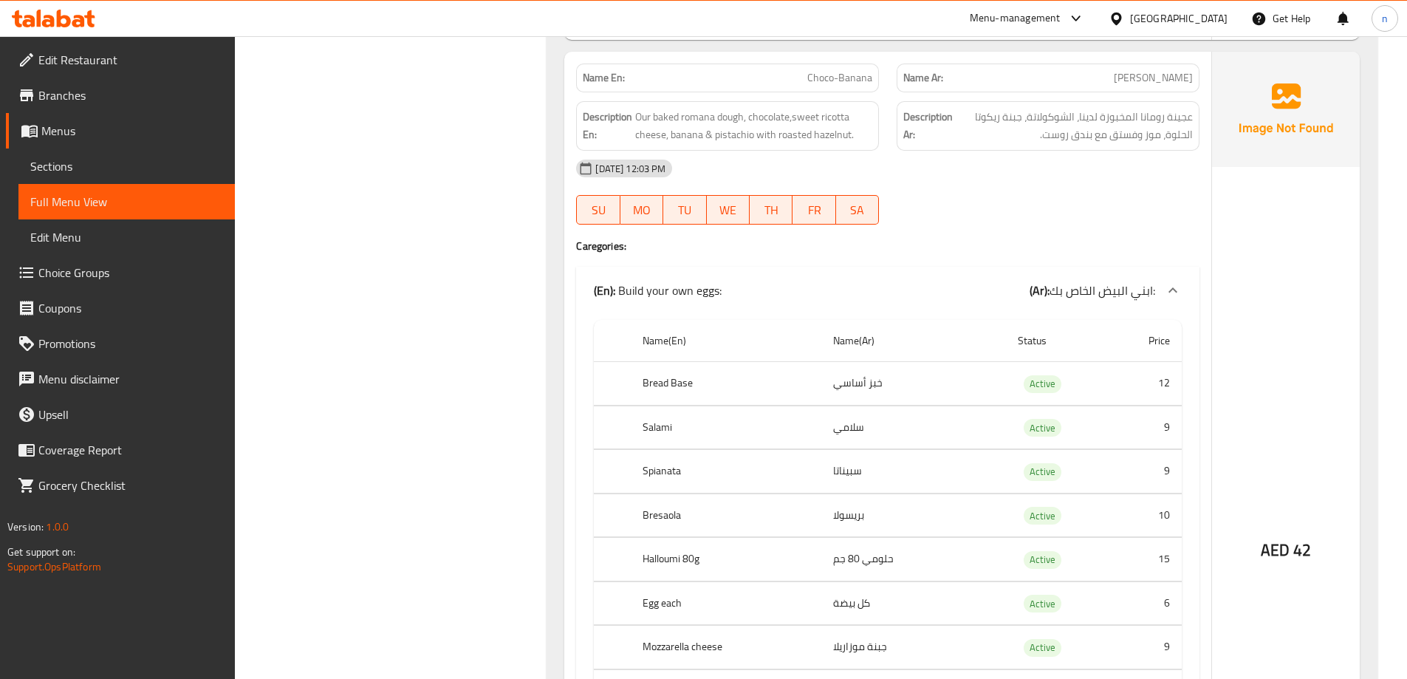
click at [81, 137] on span "Menus" at bounding box center [132, 131] width 182 height 18
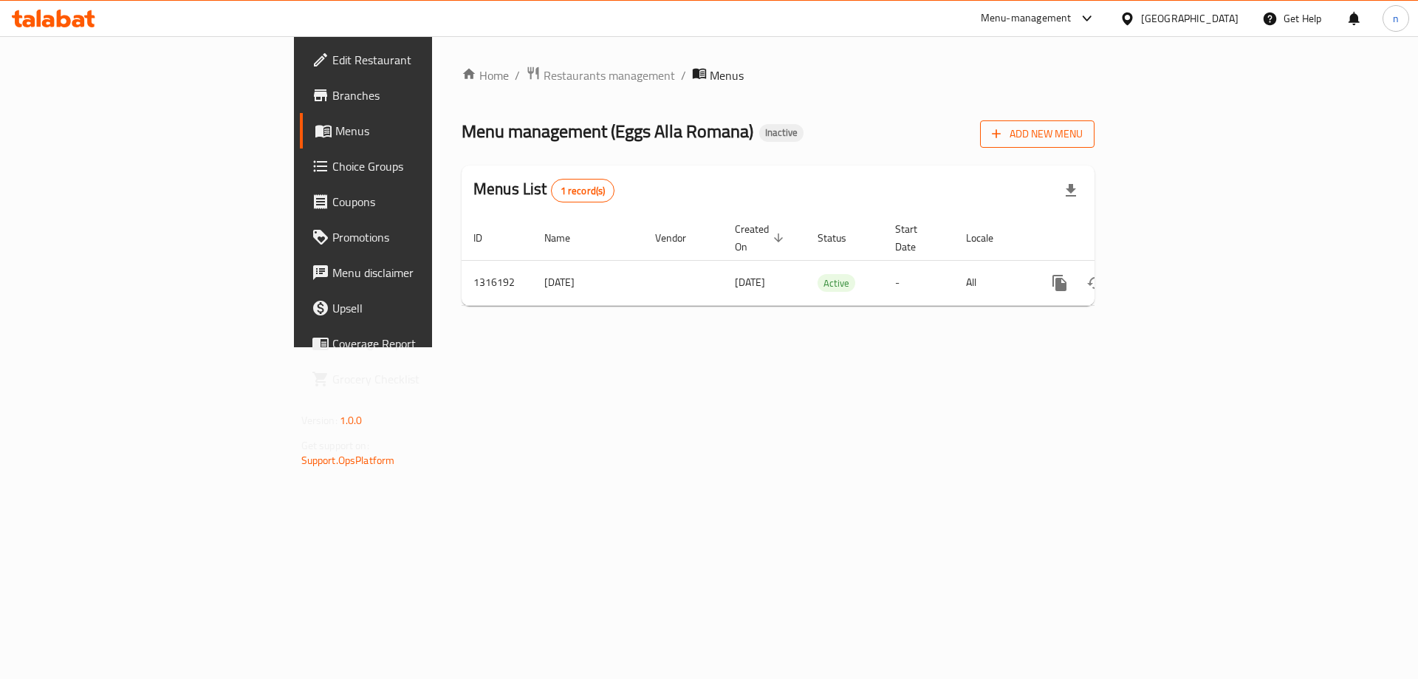
click at [1083, 129] on span "Add New Menu" at bounding box center [1037, 134] width 91 height 18
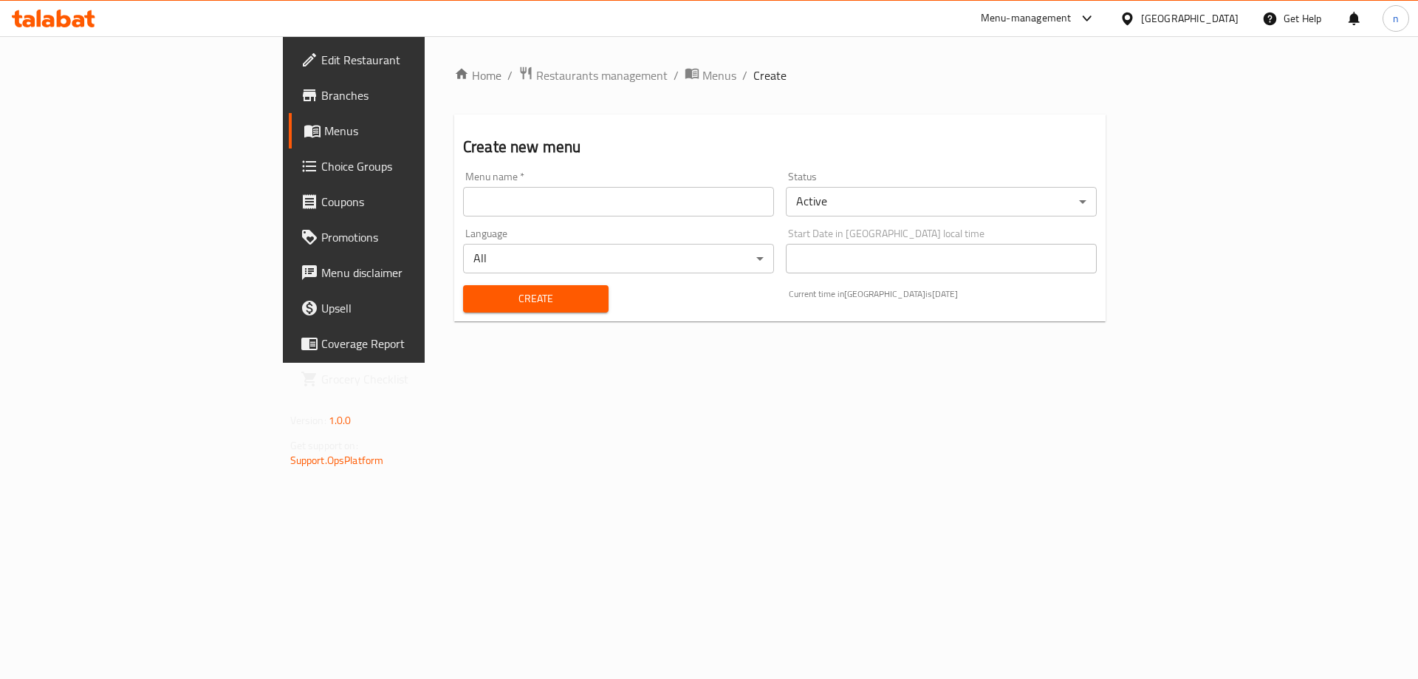
click at [607, 213] on input "text" at bounding box center [618, 202] width 311 height 30
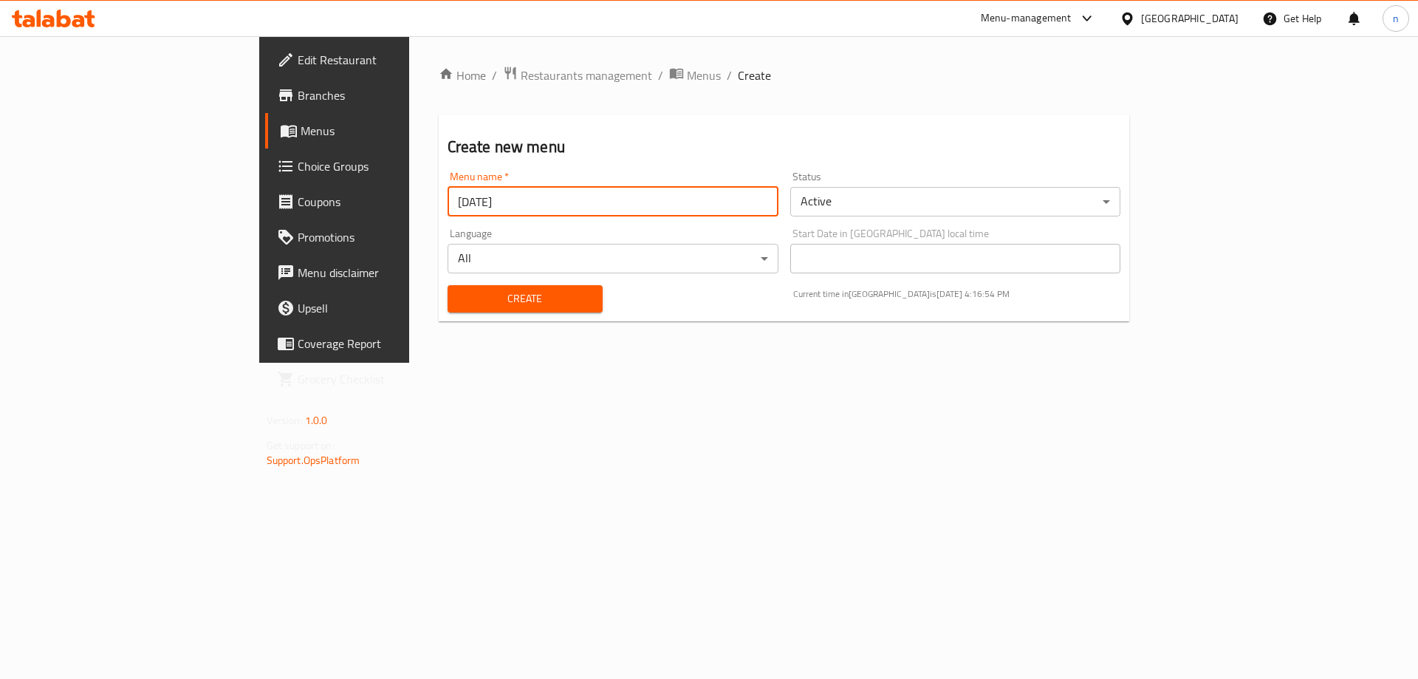
type input "[DATE]"
click at [460, 303] on span "Create" at bounding box center [525, 299] width 131 height 18
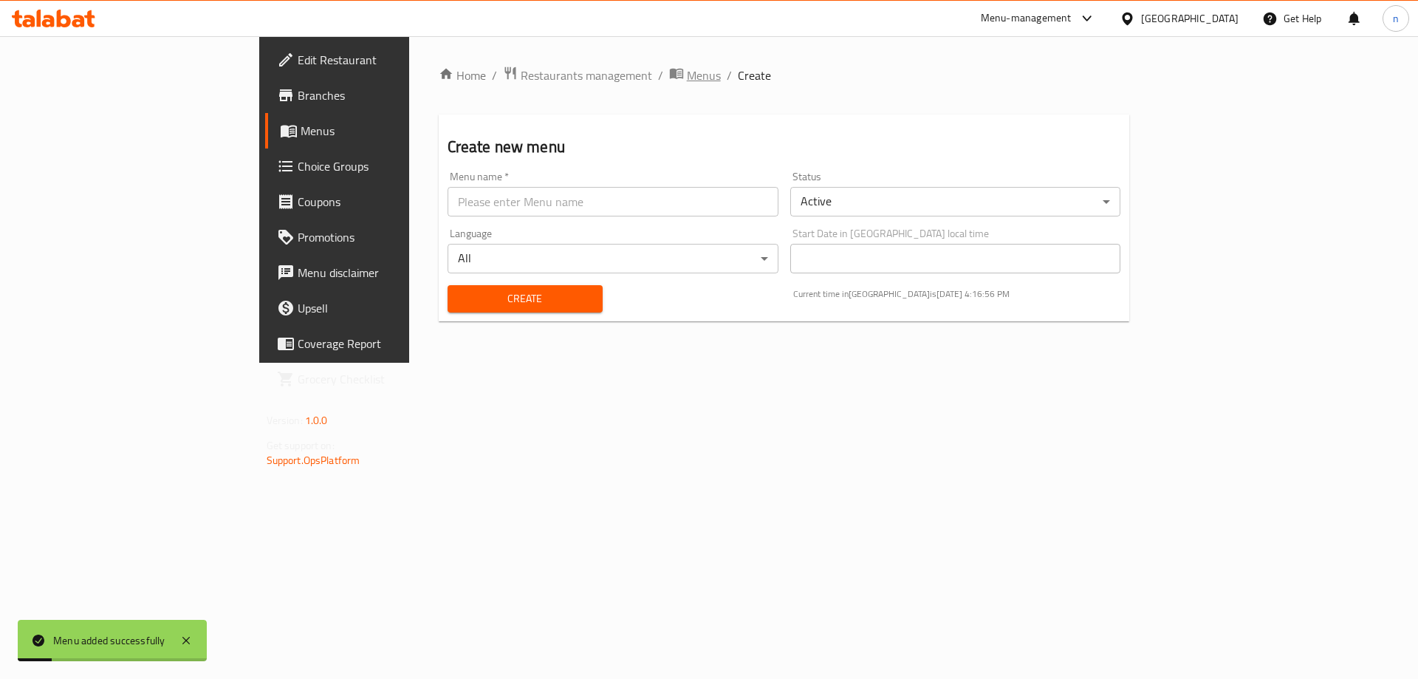
click at [687, 75] on span "Menus" at bounding box center [704, 75] width 34 height 18
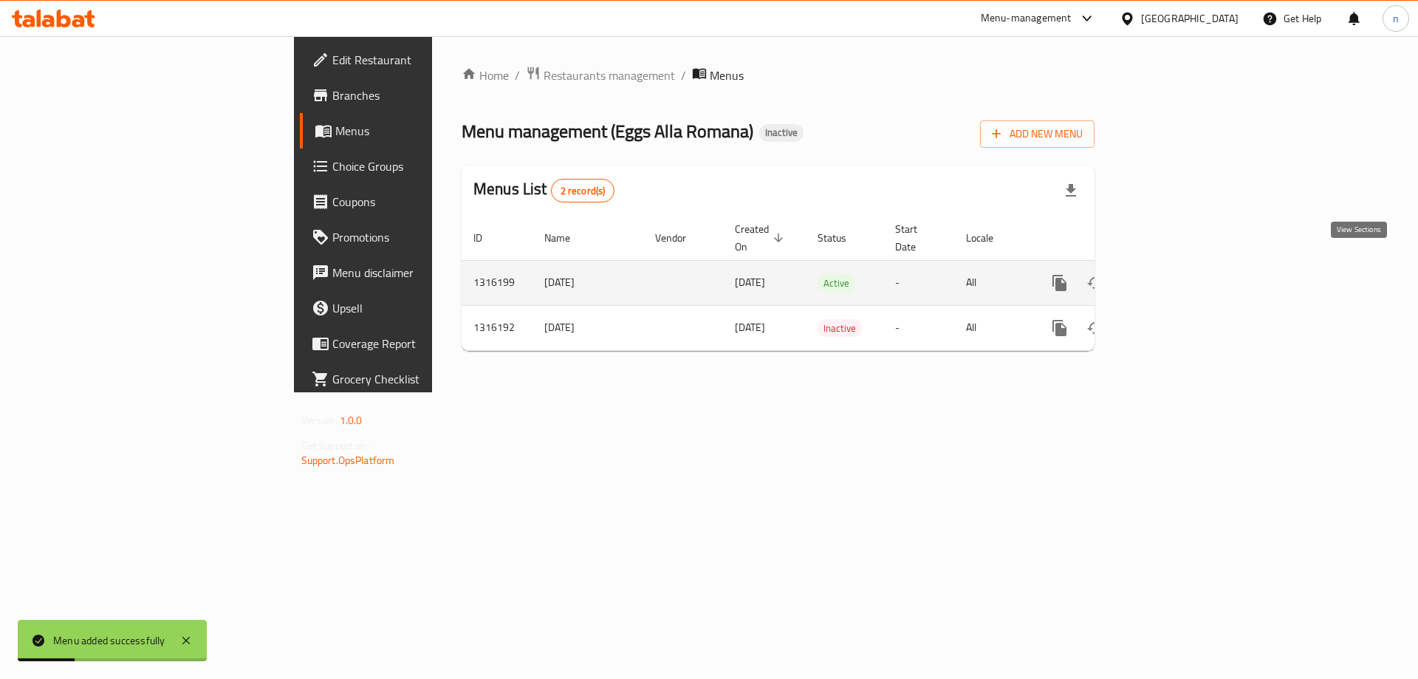
click at [1175, 275] on icon "enhanced table" at bounding box center [1167, 283] width 18 height 18
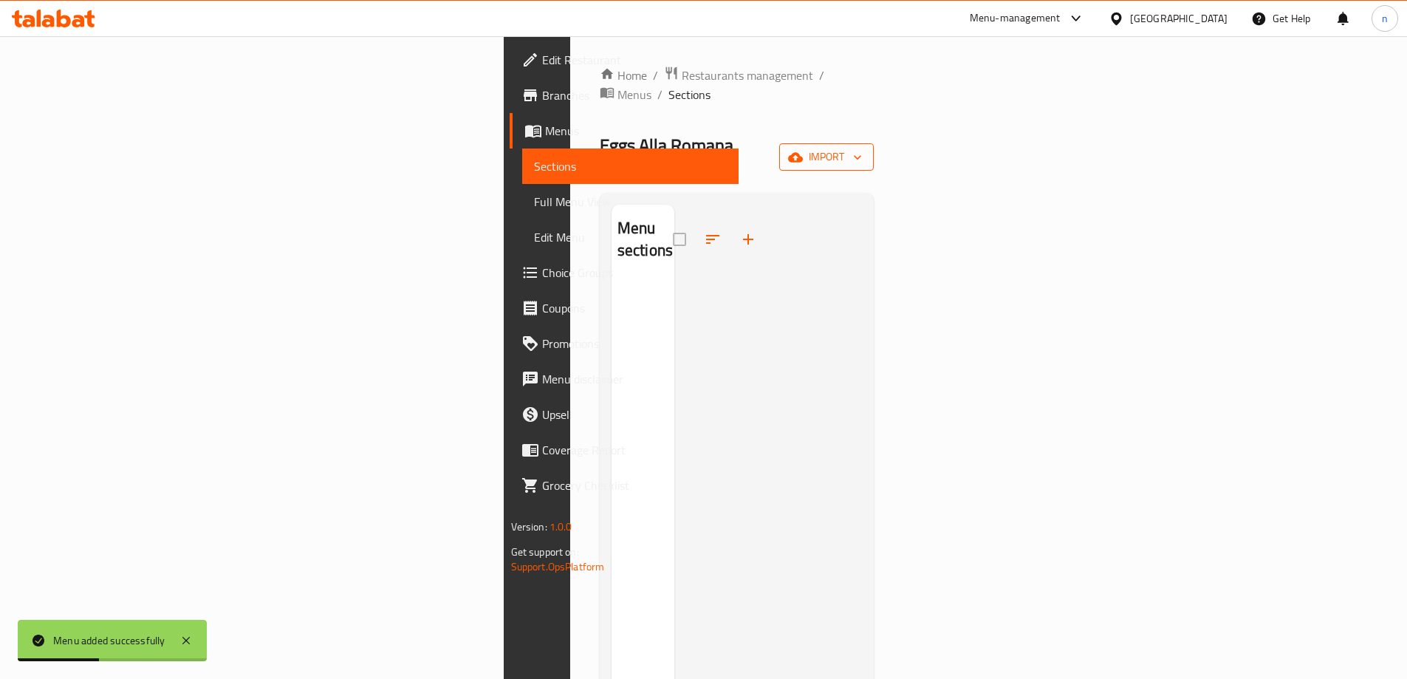
click at [862, 148] on span "import" at bounding box center [826, 157] width 71 height 18
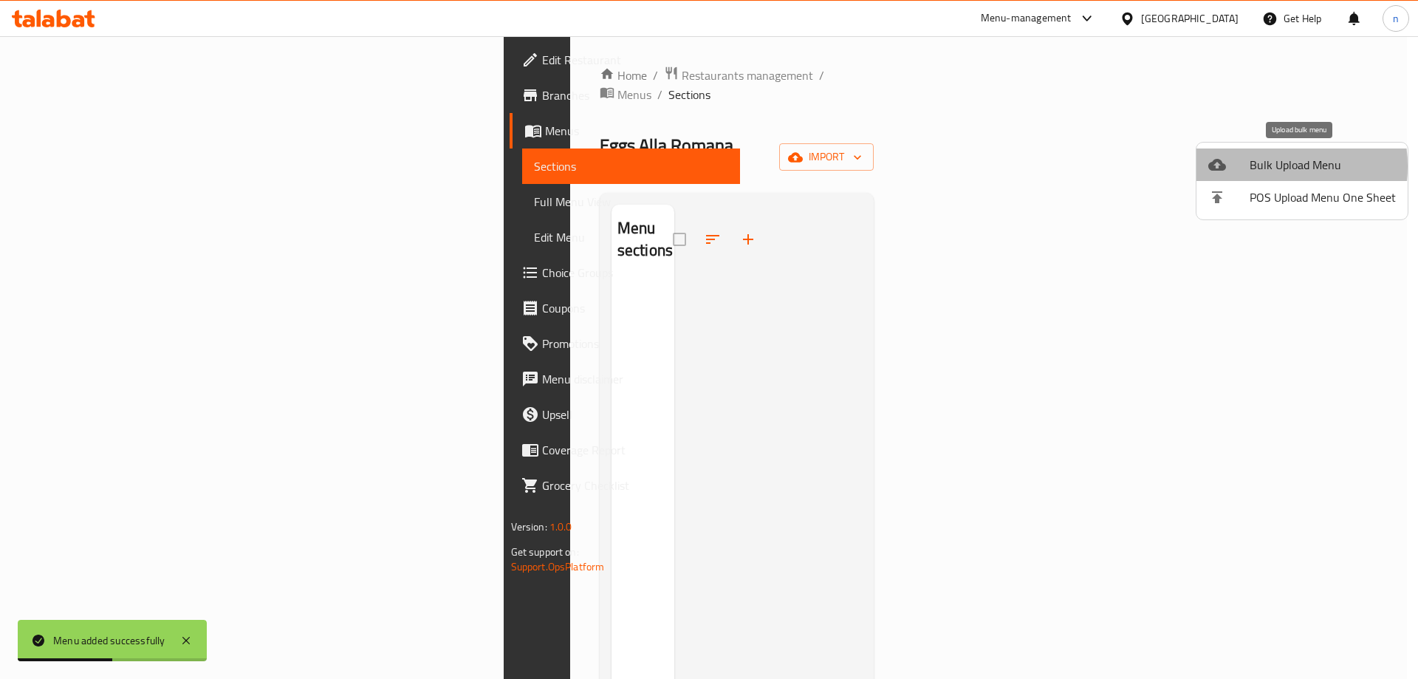
click at [1260, 166] on span "Bulk Upload Menu" at bounding box center [1323, 165] width 146 height 18
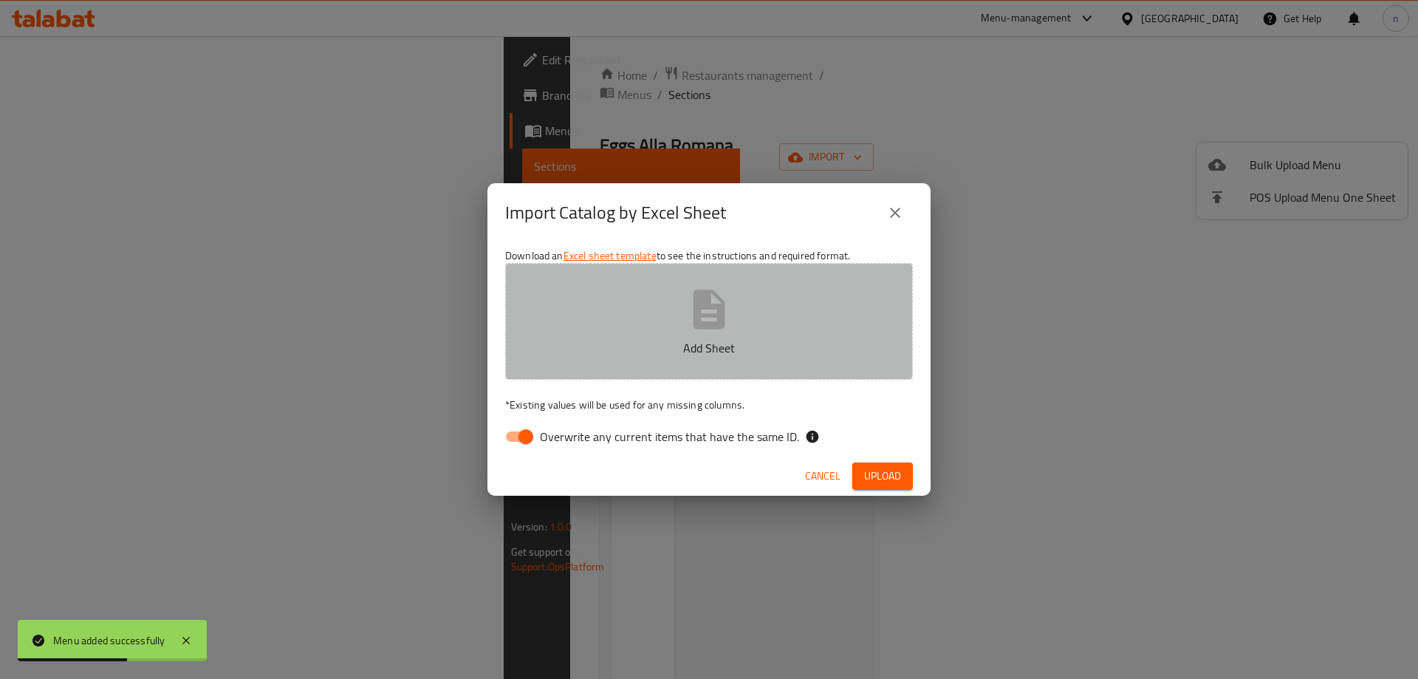
click at [675, 309] on button "Add Sheet" at bounding box center [709, 321] width 408 height 117
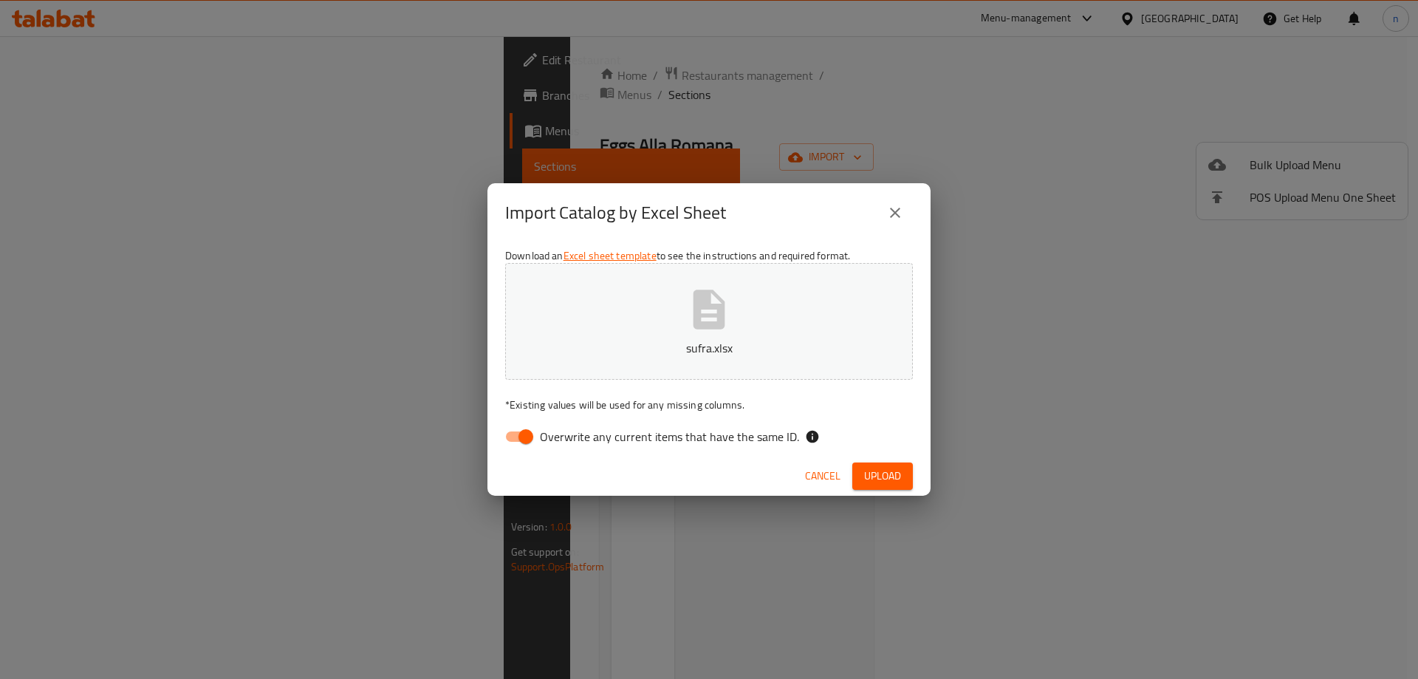
click at [600, 440] on span "Overwrite any current items that have the same ID." at bounding box center [669, 437] width 259 height 18
click at [568, 440] on input "Overwrite any current items that have the same ID." at bounding box center [526, 437] width 84 height 28
checkbox input "false"
click at [877, 472] on span "Upload" at bounding box center [882, 476] width 37 height 18
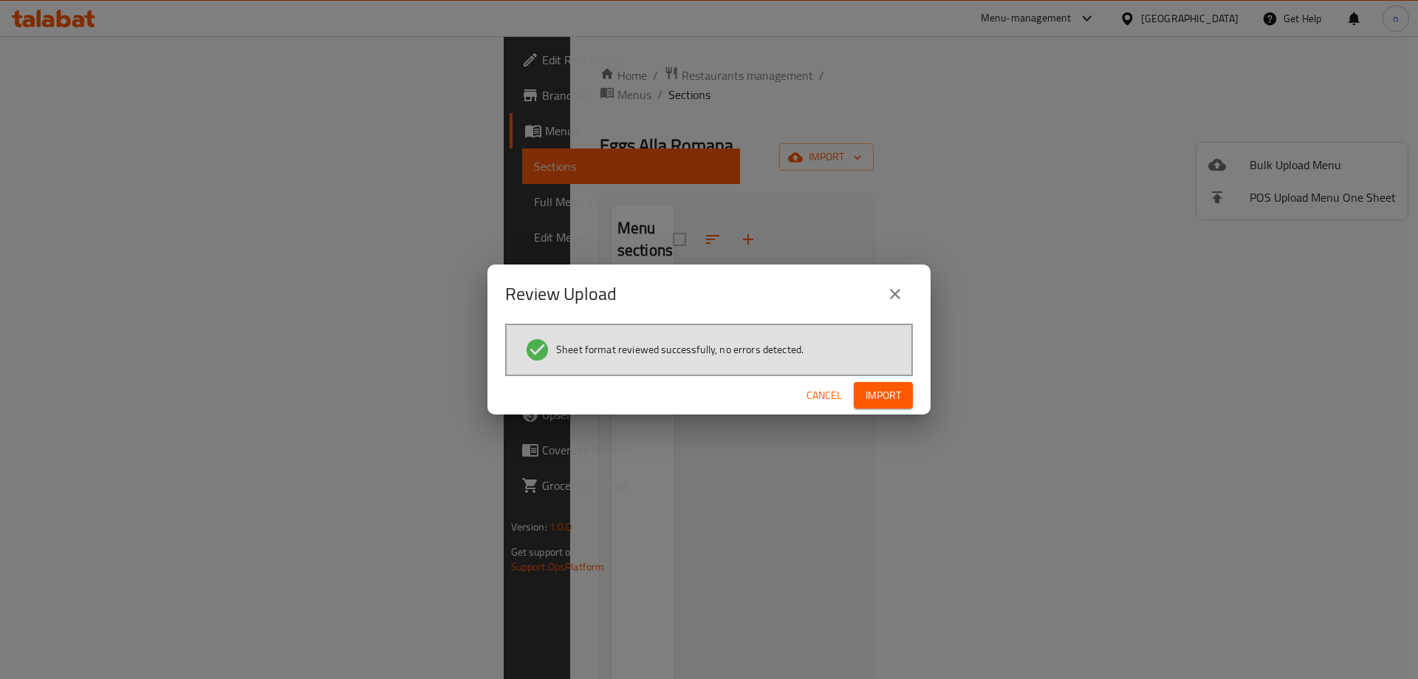
click at [892, 399] on span "Import" at bounding box center [883, 395] width 35 height 18
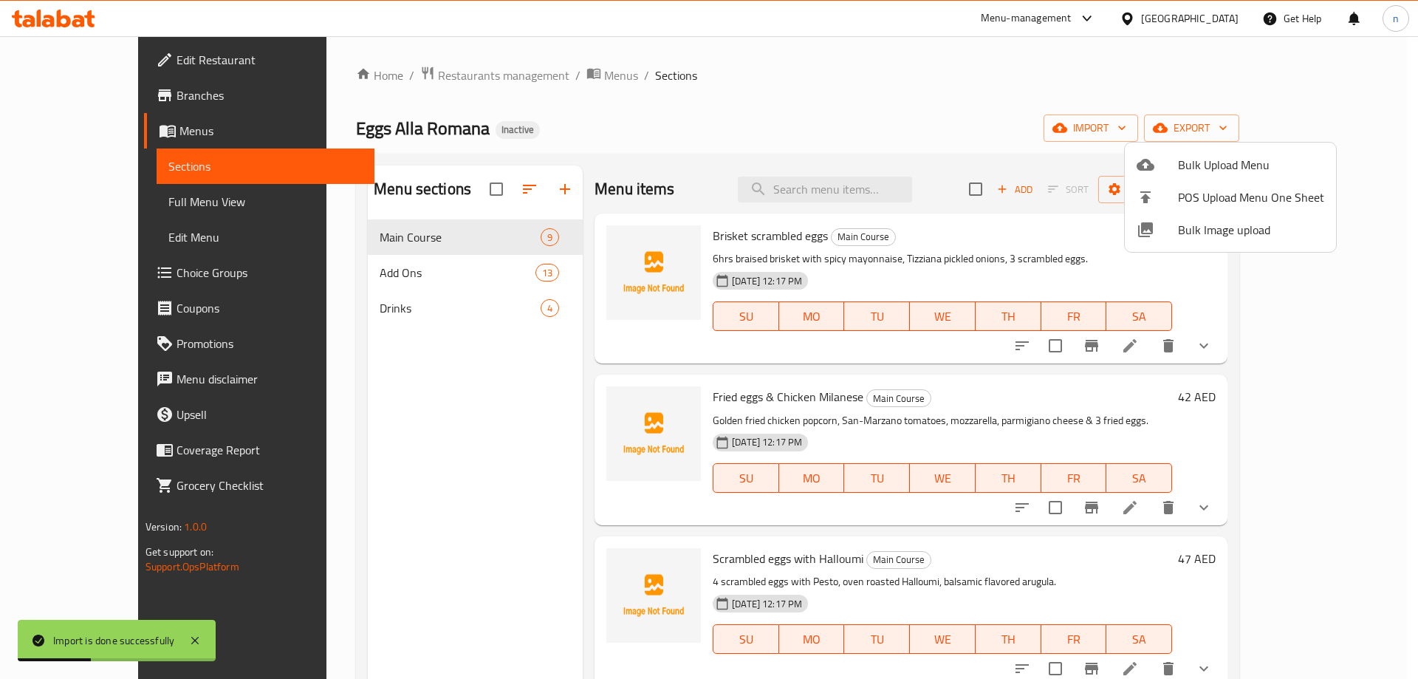
click at [72, 198] on div at bounding box center [709, 339] width 1418 height 679
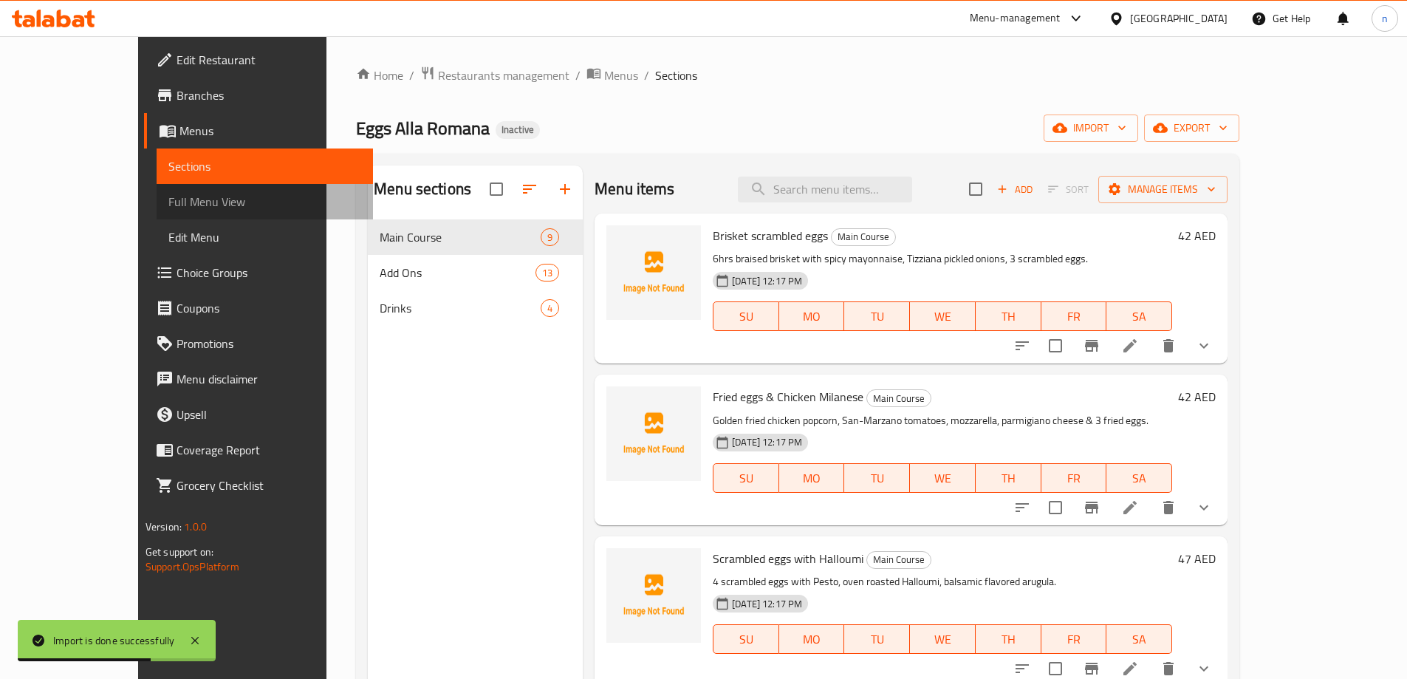
click at [168, 205] on span "Full Menu View" at bounding box center [264, 202] width 193 height 18
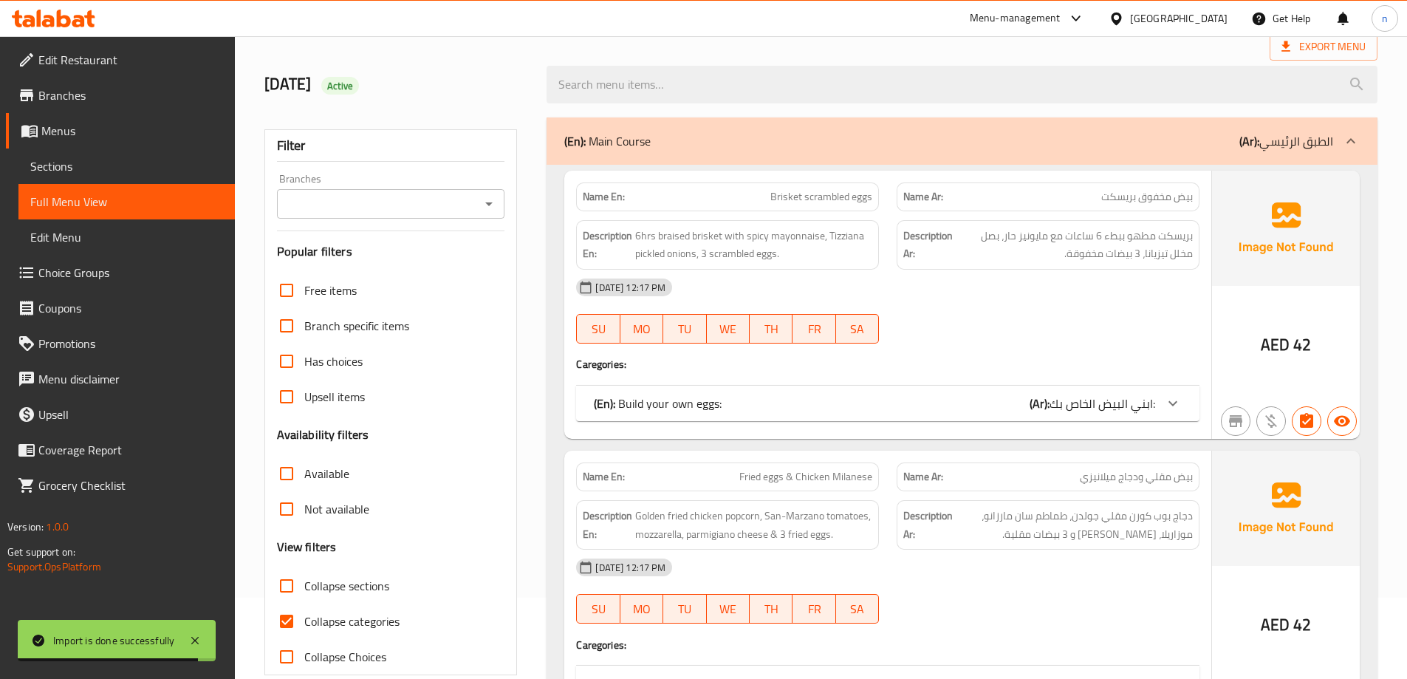
scroll to position [222, 0]
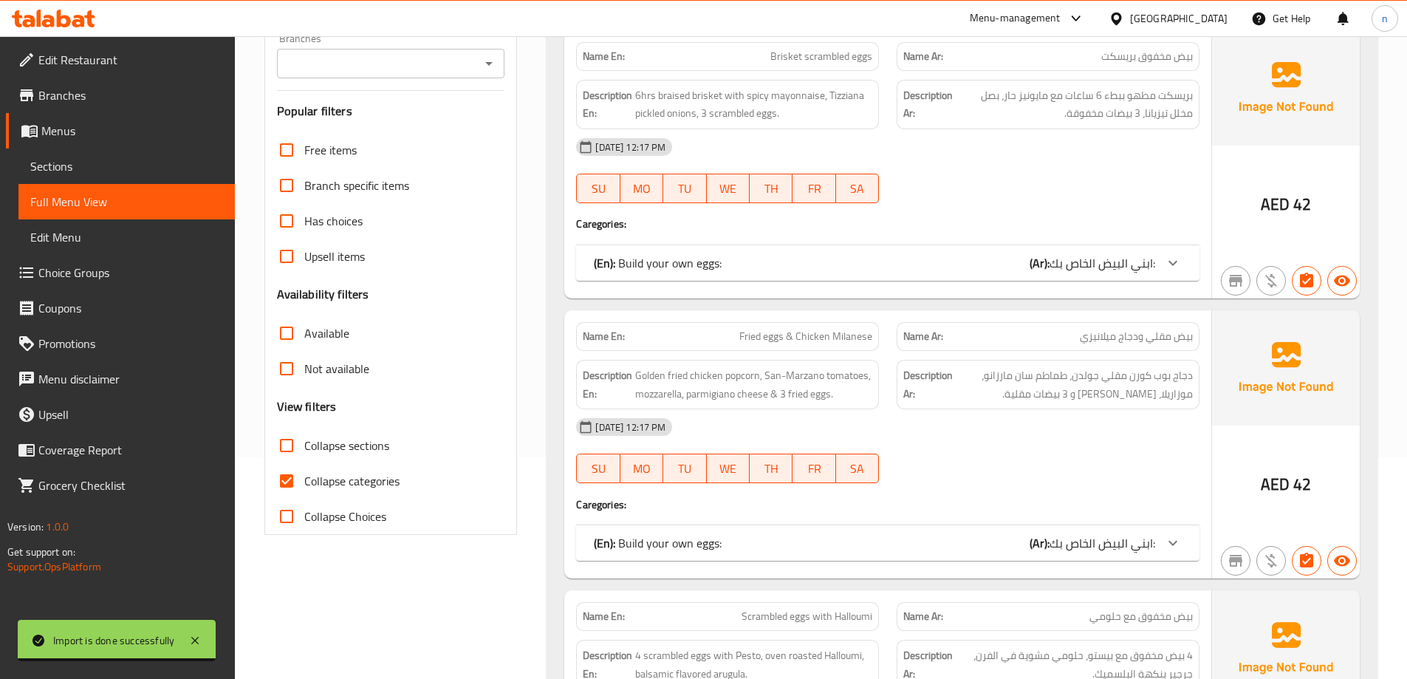
click at [307, 474] on span "Collapse categories" at bounding box center [351, 481] width 95 height 18
click at [304, 474] on input "Collapse categories" at bounding box center [286, 480] width 35 height 35
checkbox input "false"
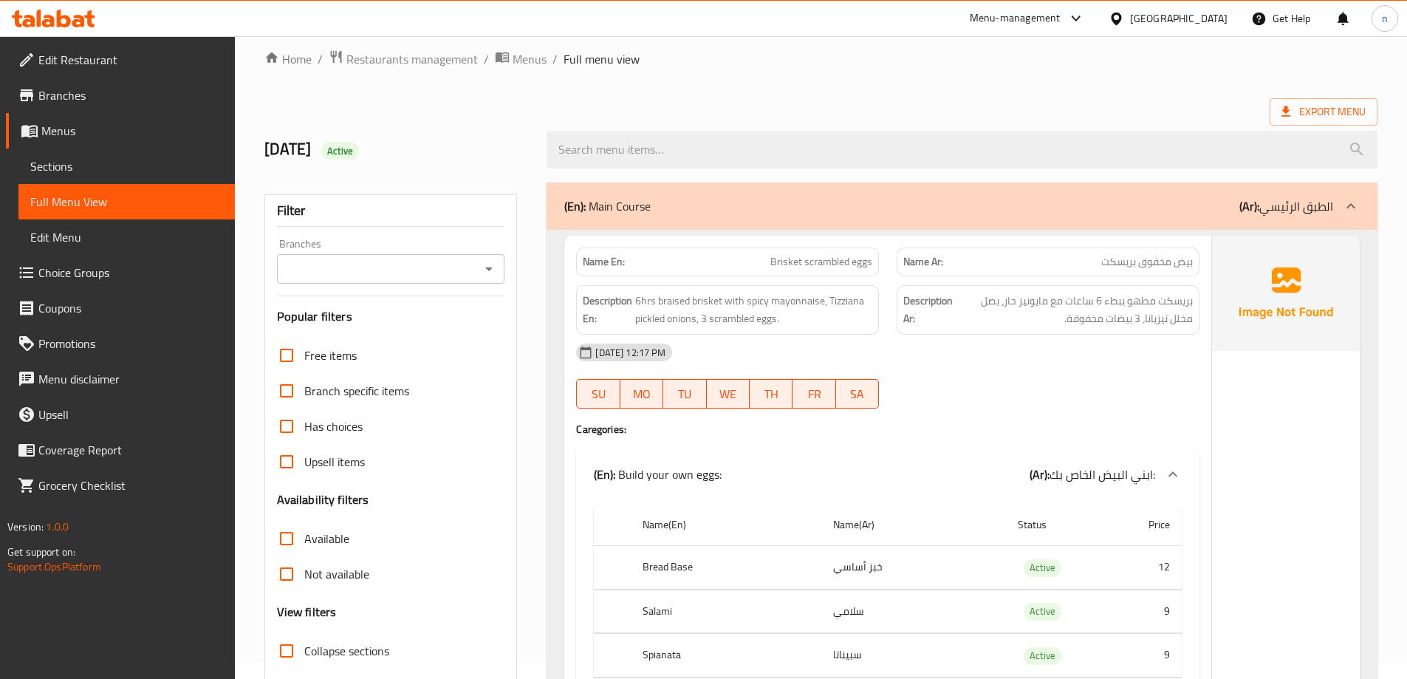
scroll to position [0, 0]
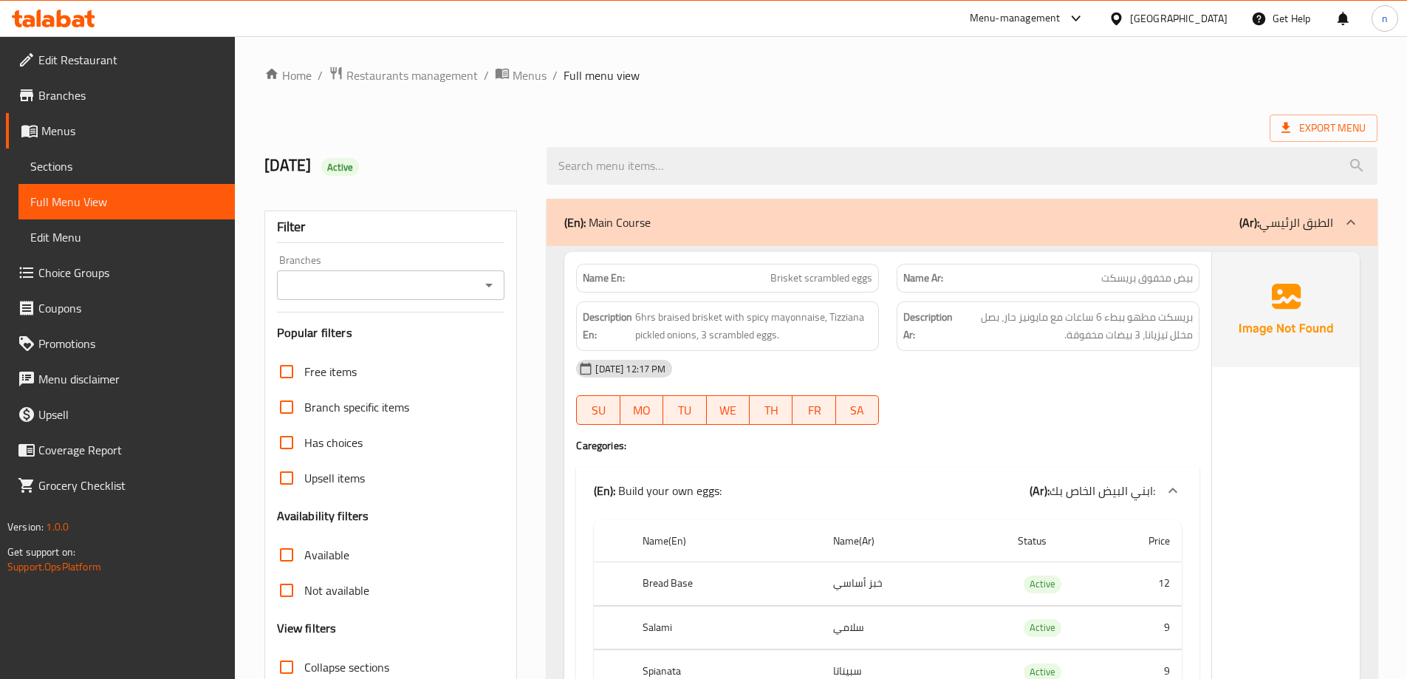
click at [1368, 123] on span "Export Menu" at bounding box center [1324, 128] width 108 height 27
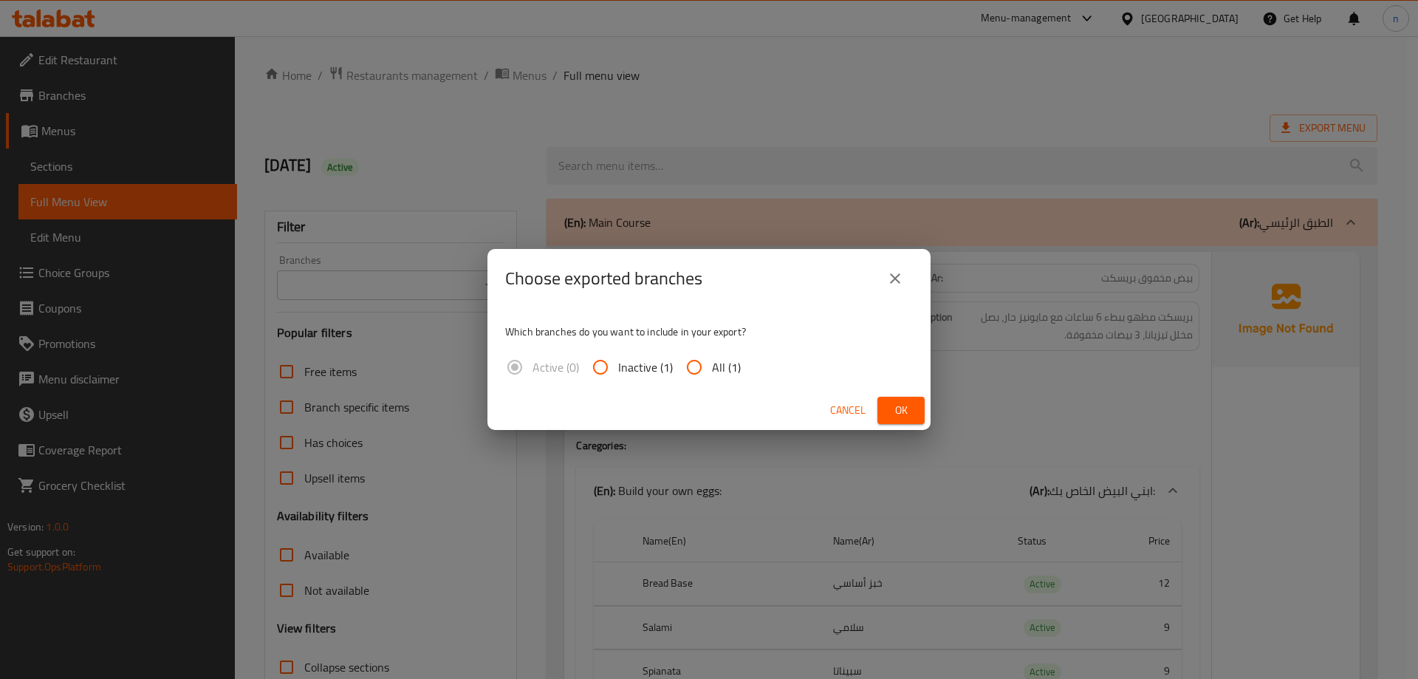
click at [697, 356] on input "All (1)" at bounding box center [694, 366] width 35 height 35
radio input "true"
click at [892, 410] on span "Ok" at bounding box center [901, 410] width 24 height 18
